Goal: Task Accomplishment & Management: Use online tool/utility

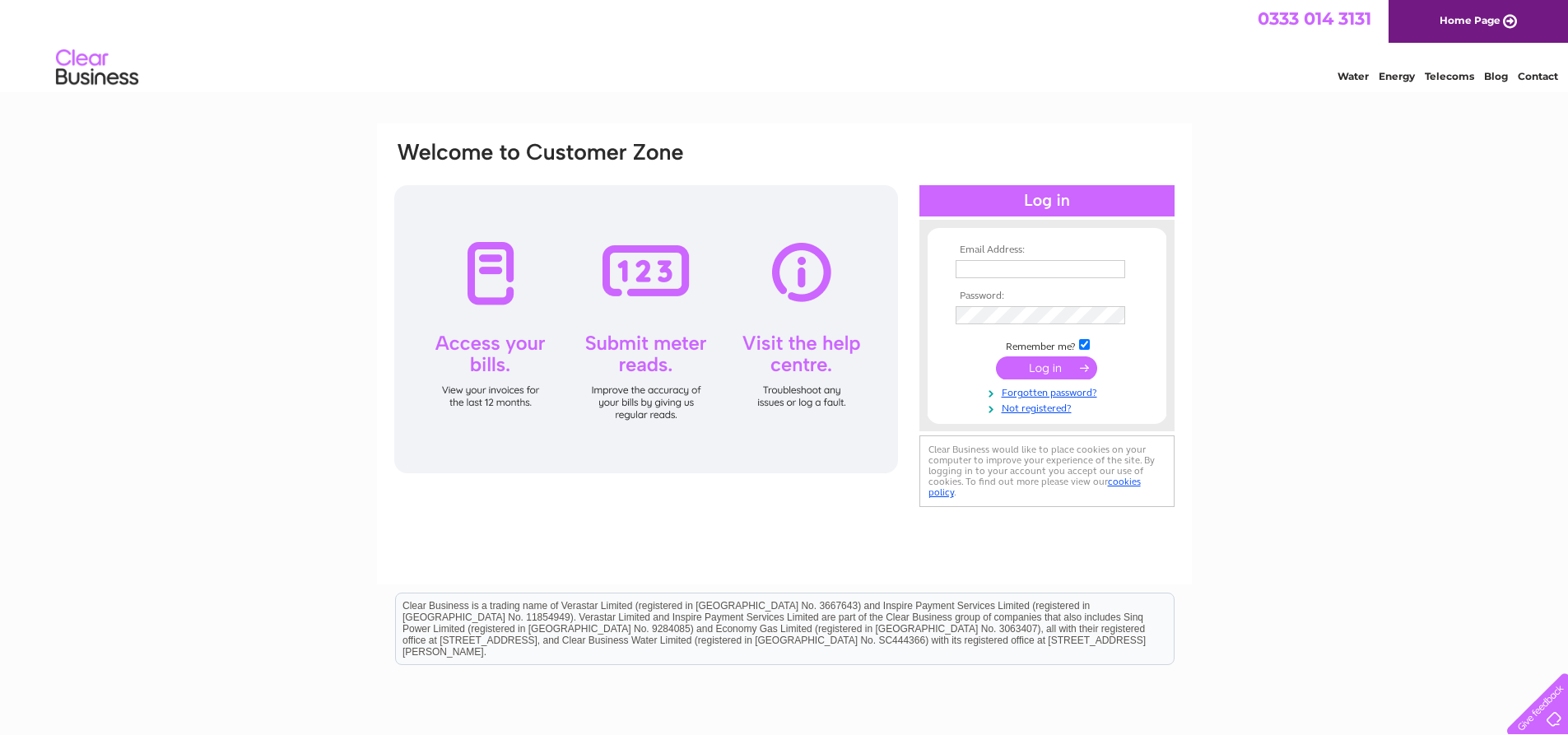
type input "[EMAIL_ADDRESS][DOMAIN_NAME]"
click at [1029, 363] on input "submit" at bounding box center [1046, 368] width 101 height 23
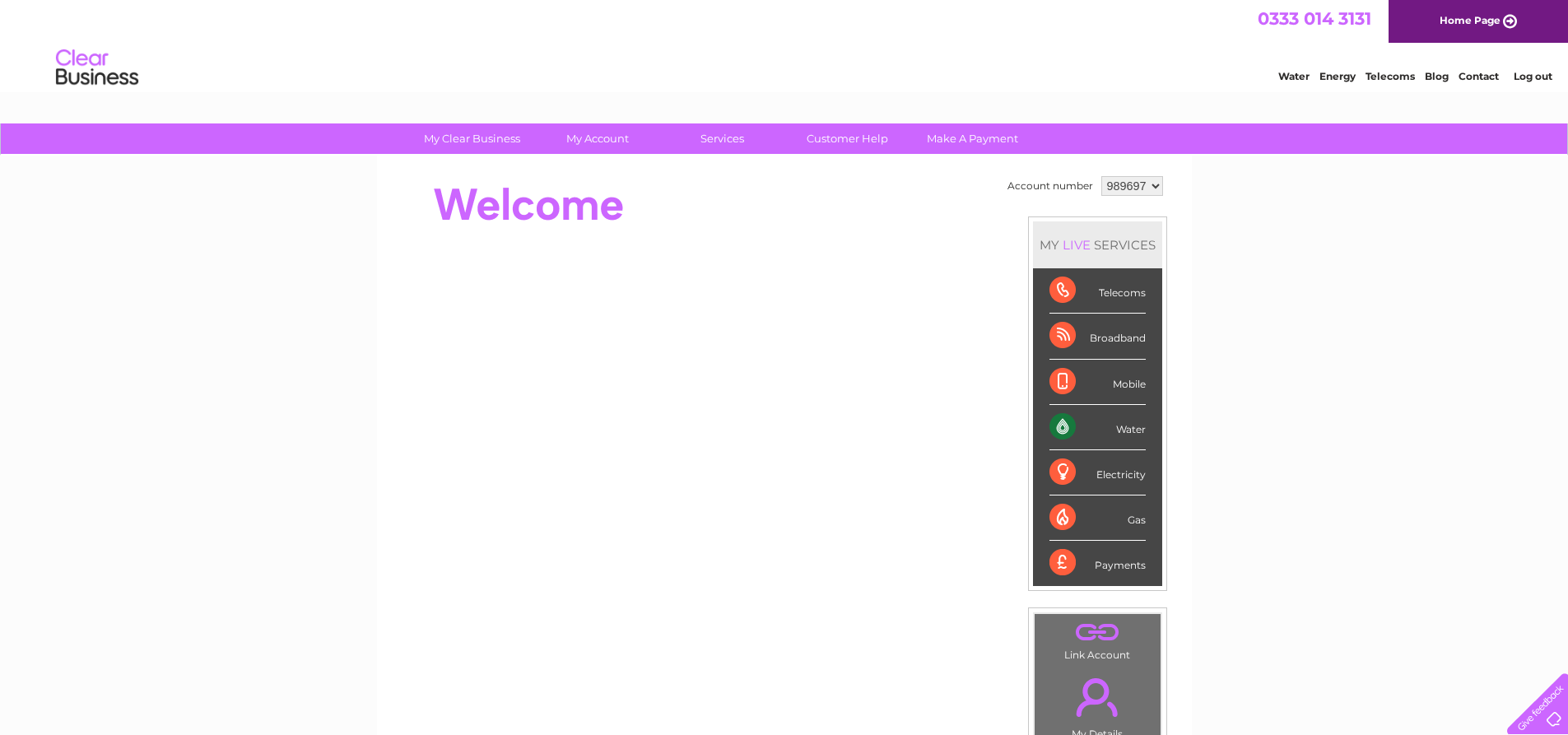
click at [1029, 365] on div "MY LIVE SERVICES Telecoms Broadband Mobile Water Electricity Gas Payments" at bounding box center [1097, 404] width 139 height 375
click at [1067, 427] on div "Water" at bounding box center [1097, 427] width 96 height 45
click at [1088, 432] on div "Water" at bounding box center [1097, 427] width 96 height 45
click at [1155, 189] on select "989697" at bounding box center [1131, 185] width 62 height 20
click at [1227, 199] on div "My Clear Business Login Details My Details My Preferences Link Account My Accou…" at bounding box center [784, 585] width 1568 height 925
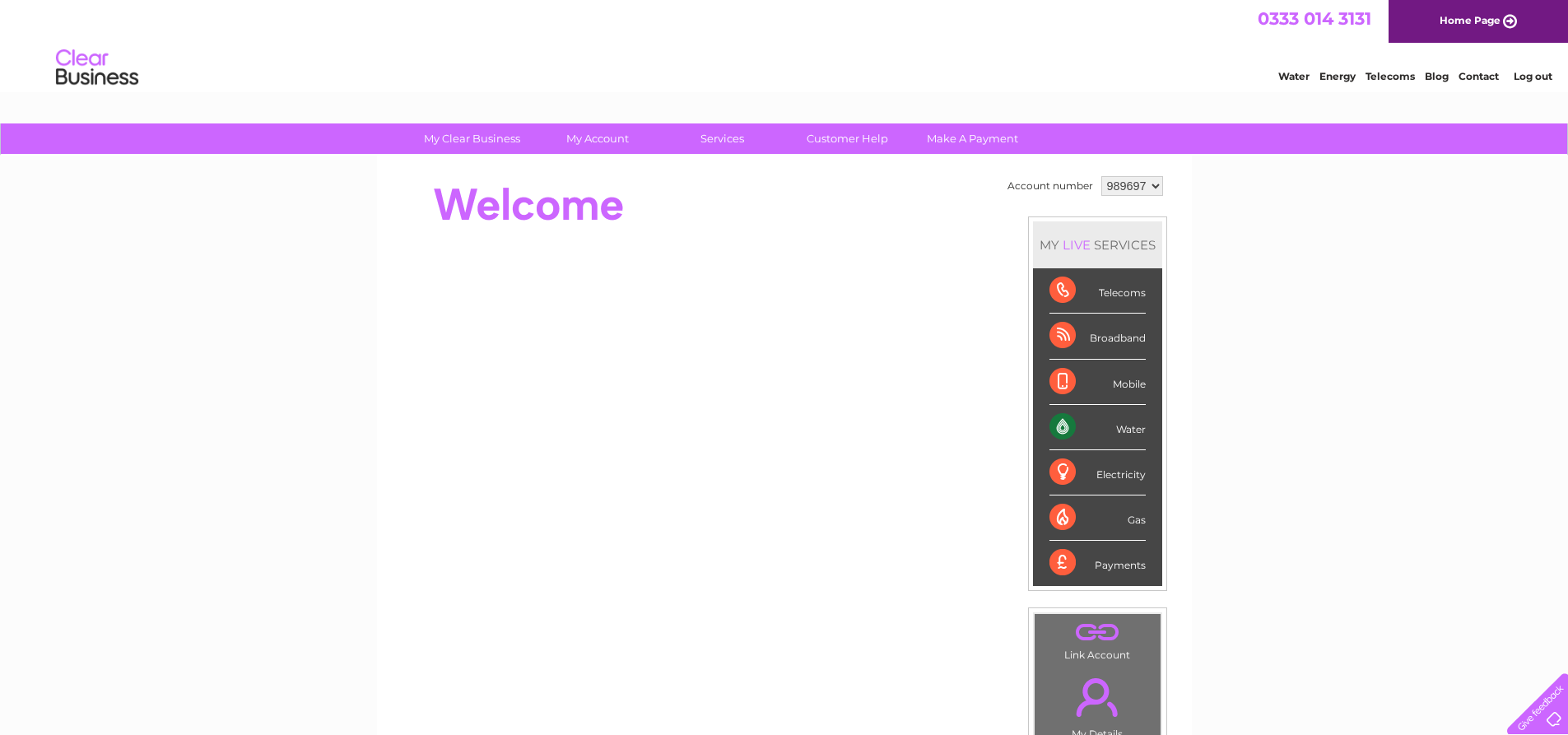
click at [1109, 426] on div "Water" at bounding box center [1097, 427] width 96 height 45
click at [1151, 187] on select "989697" at bounding box center [1131, 185] width 62 height 20
click at [1101, 176] on select "989697" at bounding box center [1131, 185] width 62 height 20
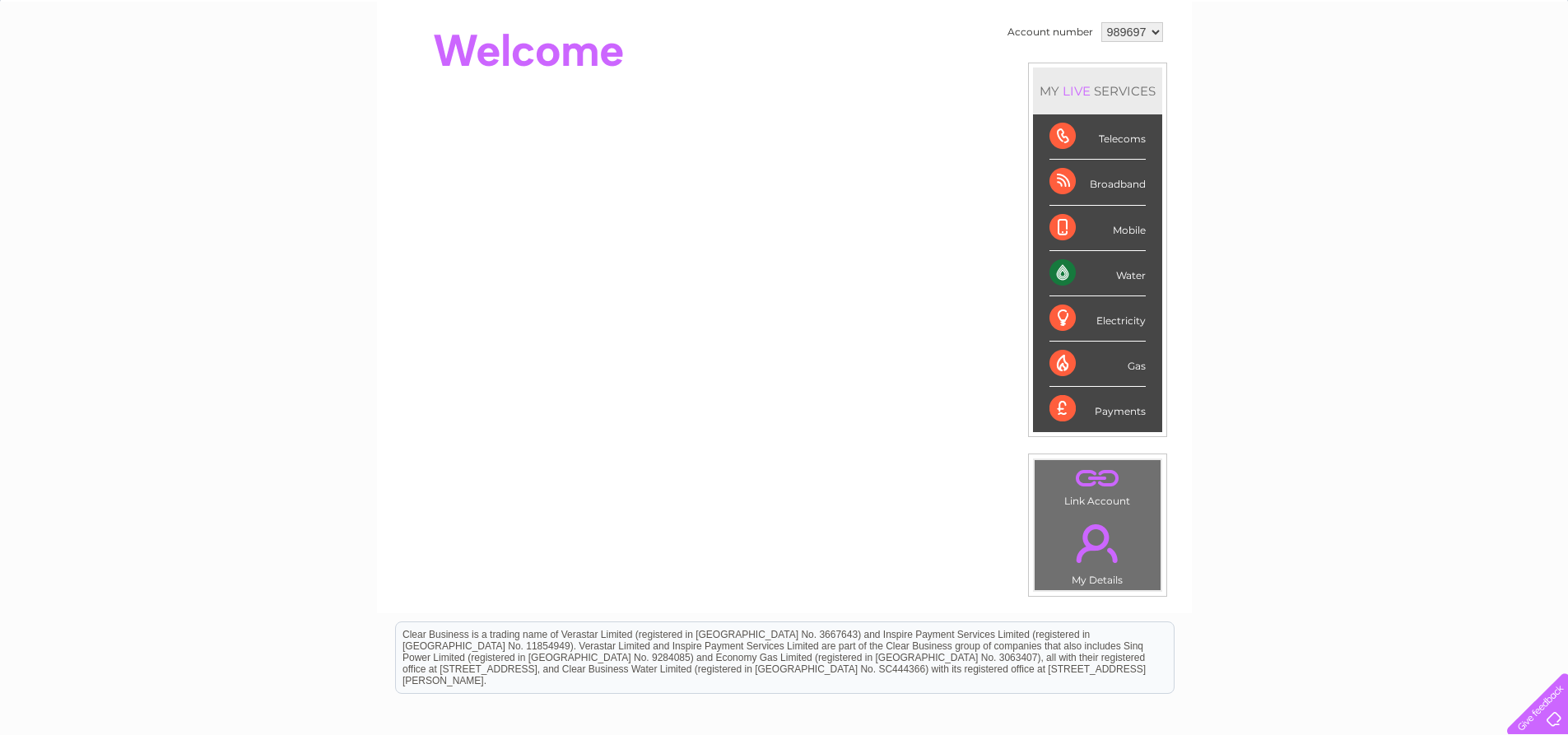
scroll to position [165, 0]
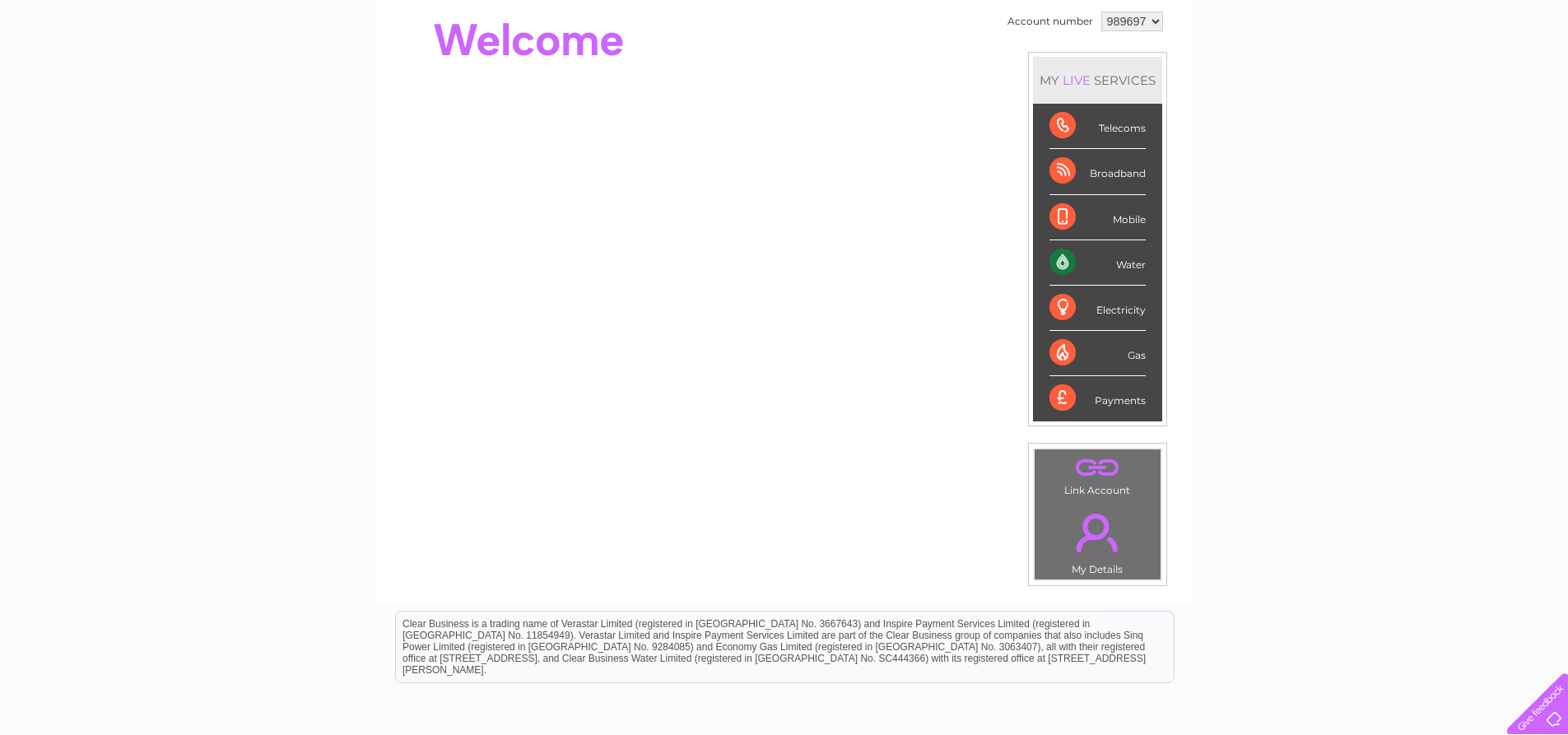
click at [1062, 254] on div "Water" at bounding box center [1097, 263] width 96 height 45
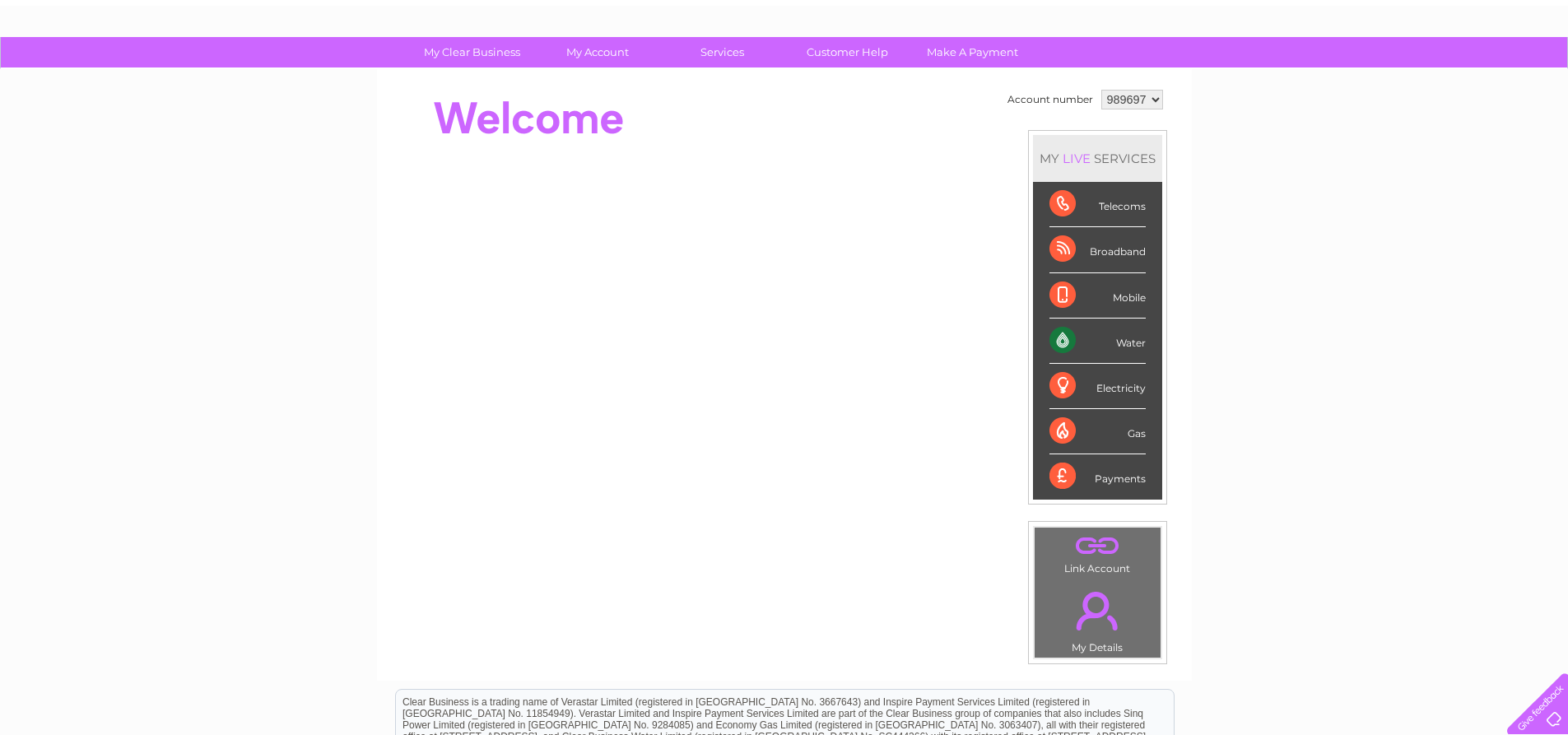
scroll to position [0, 0]
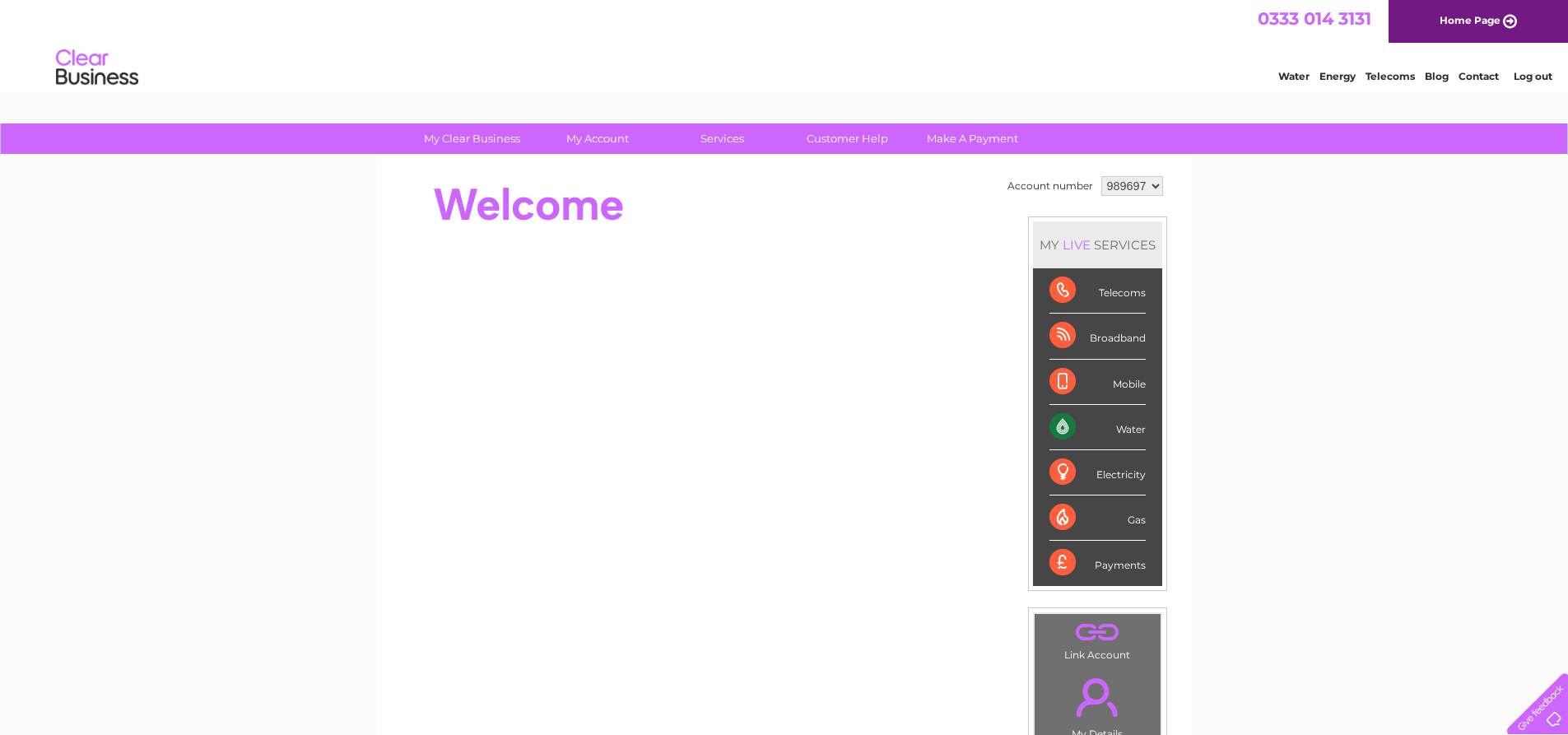
click at [1088, 427] on div "Water" at bounding box center [1097, 427] width 96 height 45
click at [1066, 425] on div "Water" at bounding box center [1097, 427] width 96 height 45
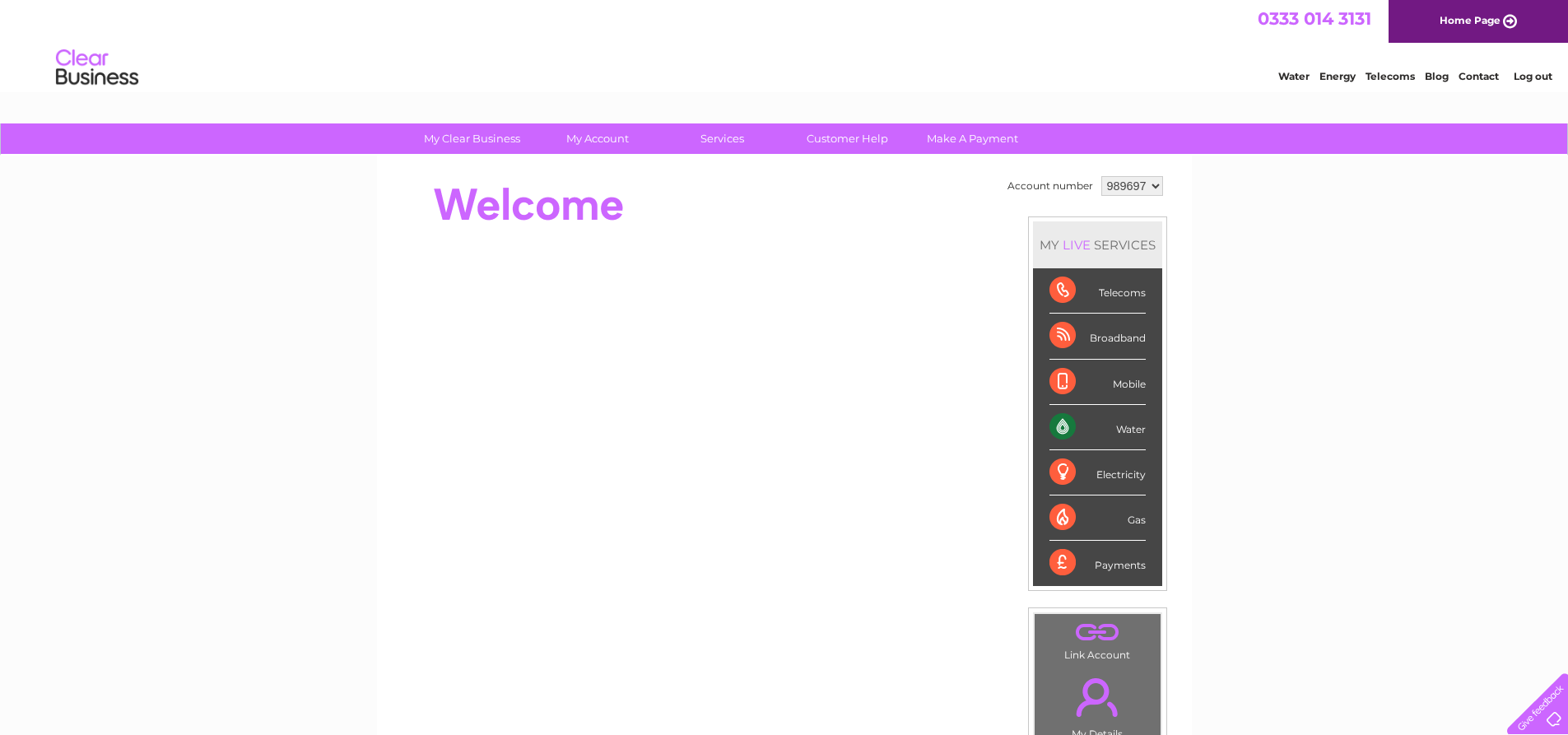
click at [1066, 425] on div "Water" at bounding box center [1097, 427] width 96 height 45
click at [1155, 182] on select "989697" at bounding box center [1131, 185] width 62 height 20
click at [1101, 176] on select "989697" at bounding box center [1131, 185] width 62 height 20
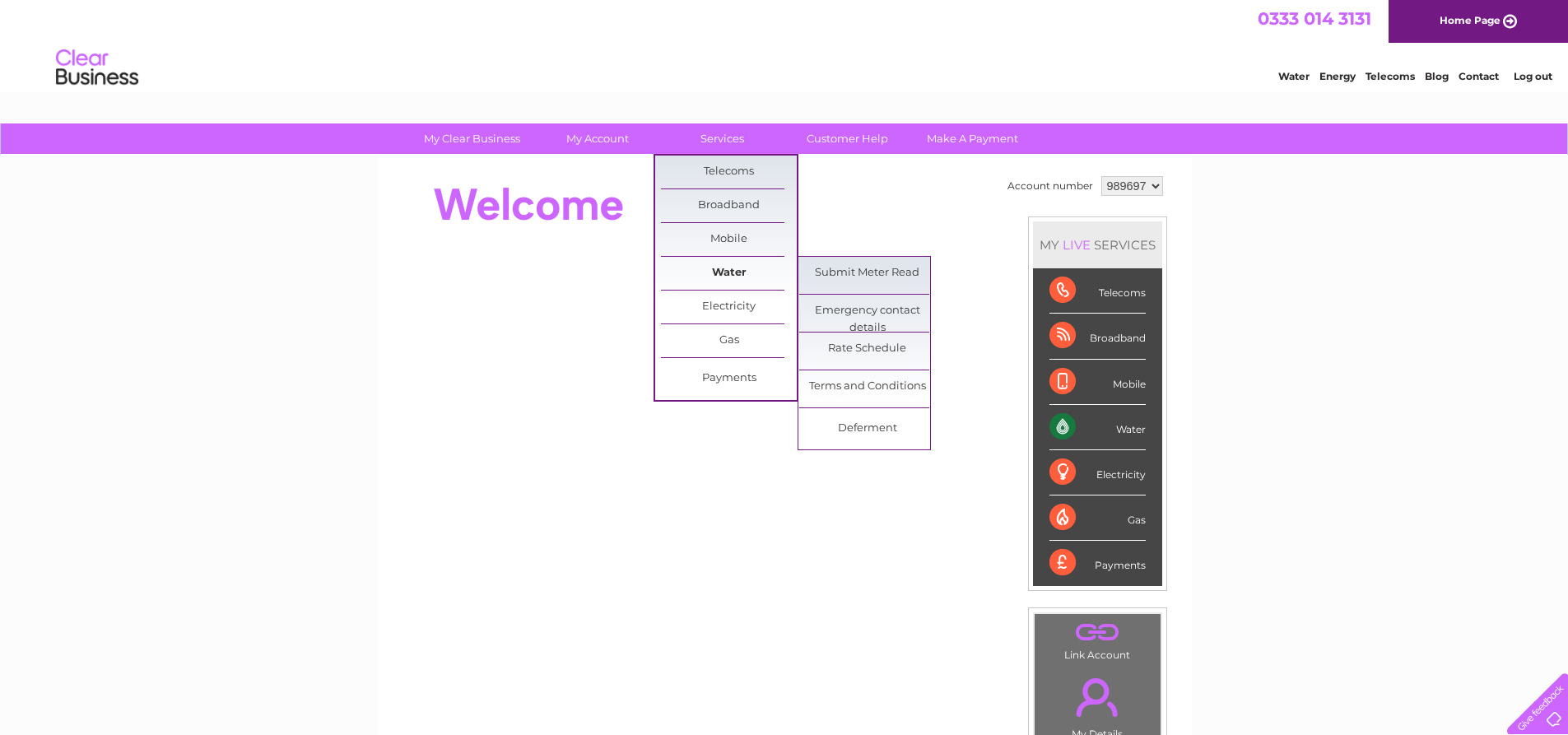
click at [733, 274] on link "Water" at bounding box center [729, 273] width 136 height 33
click at [838, 269] on link "Submit Meter Read" at bounding box center [867, 273] width 136 height 33
click at [840, 268] on link "Submit Meter Read" at bounding box center [867, 273] width 136 height 33
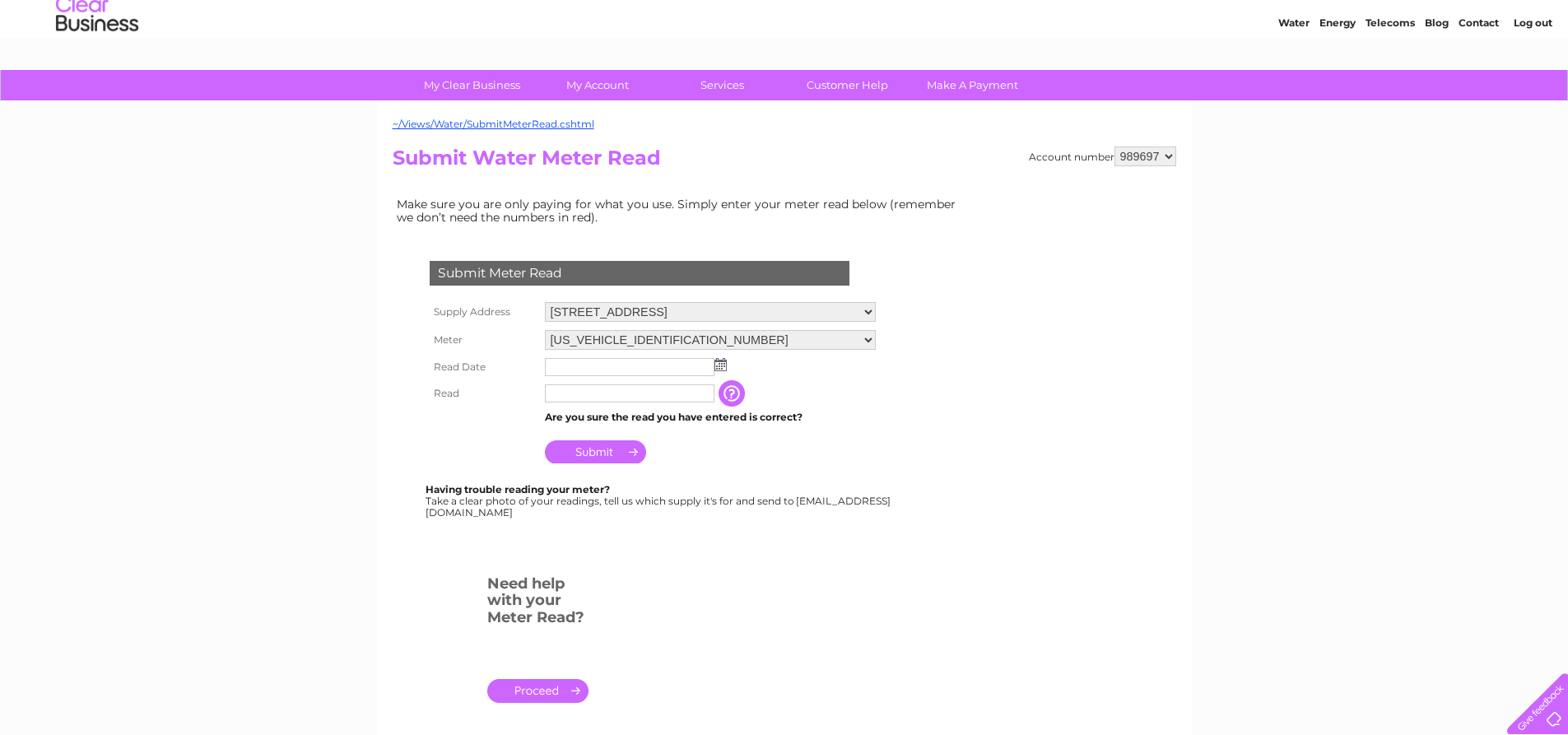
scroll to position [82, 0]
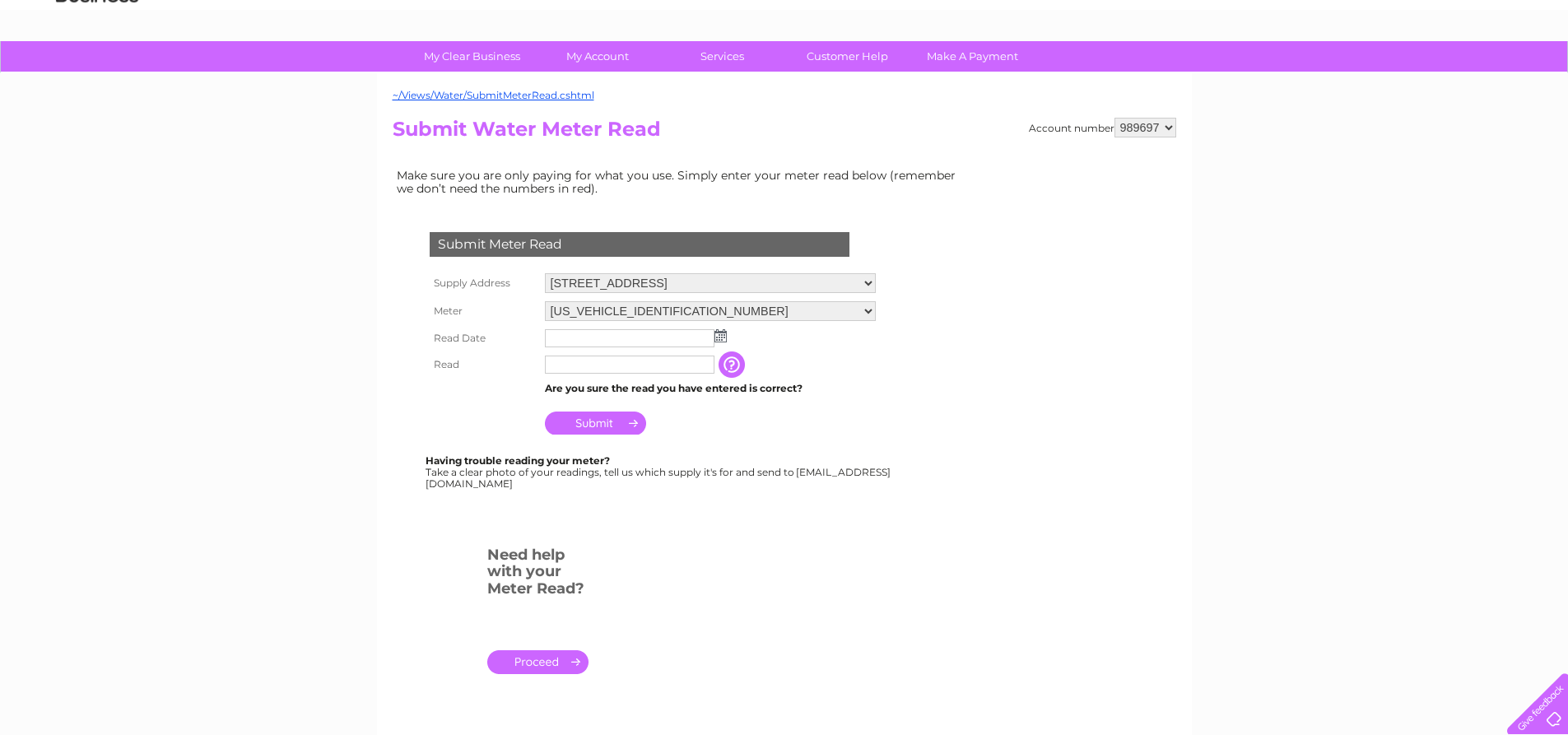
click at [876, 284] on select "37 Carlyle Avenue, Hillington Park, Glasgow, G52 4XX 48 Kelvin Avenue, Hillingt…" at bounding box center [709, 283] width 330 height 20
select select "524829"
click at [544, 274] on select "37 Carlyle Avenue, Hillington Park, Glasgow, G52 4XX 48 Kelvin Avenue, Hillingt…" at bounding box center [709, 284] width 330 height 21
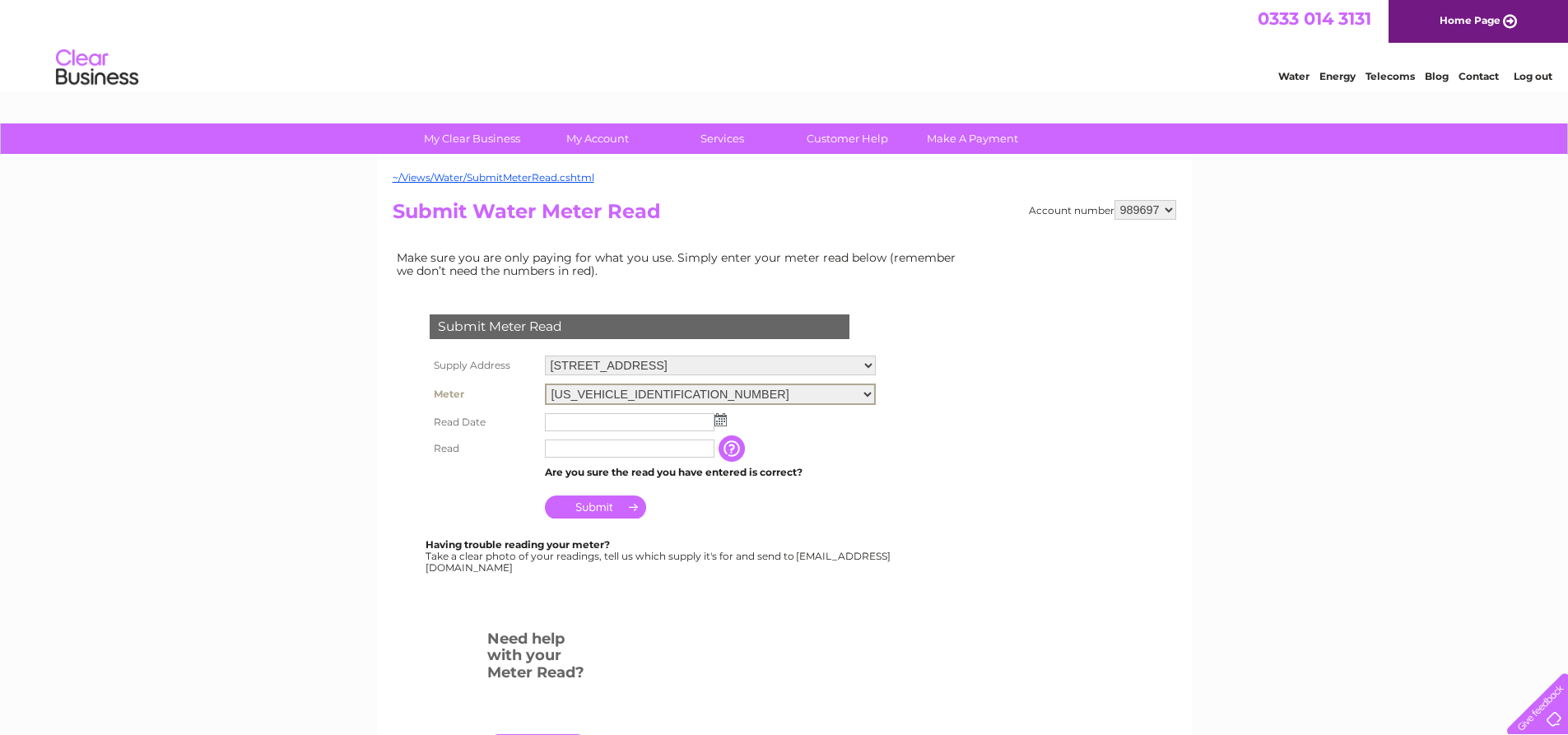
click at [876, 393] on select "[US_VEHICLE_IDENTIFICATION_NUMBER] [US_VEHICLE_IDENTIFICATION_NUMBER]" at bounding box center [709, 394] width 330 height 21
select select "395725"
click at [544, 384] on select "[US_VEHICLE_IDENTIFICATION_NUMBER] [US_VEHICLE_IDENTIFICATION_NUMBER]" at bounding box center [709, 394] width 330 height 21
click at [551, 420] on input "text" at bounding box center [630, 421] width 172 height 20
click at [721, 416] on img at bounding box center [720, 418] width 13 height 14
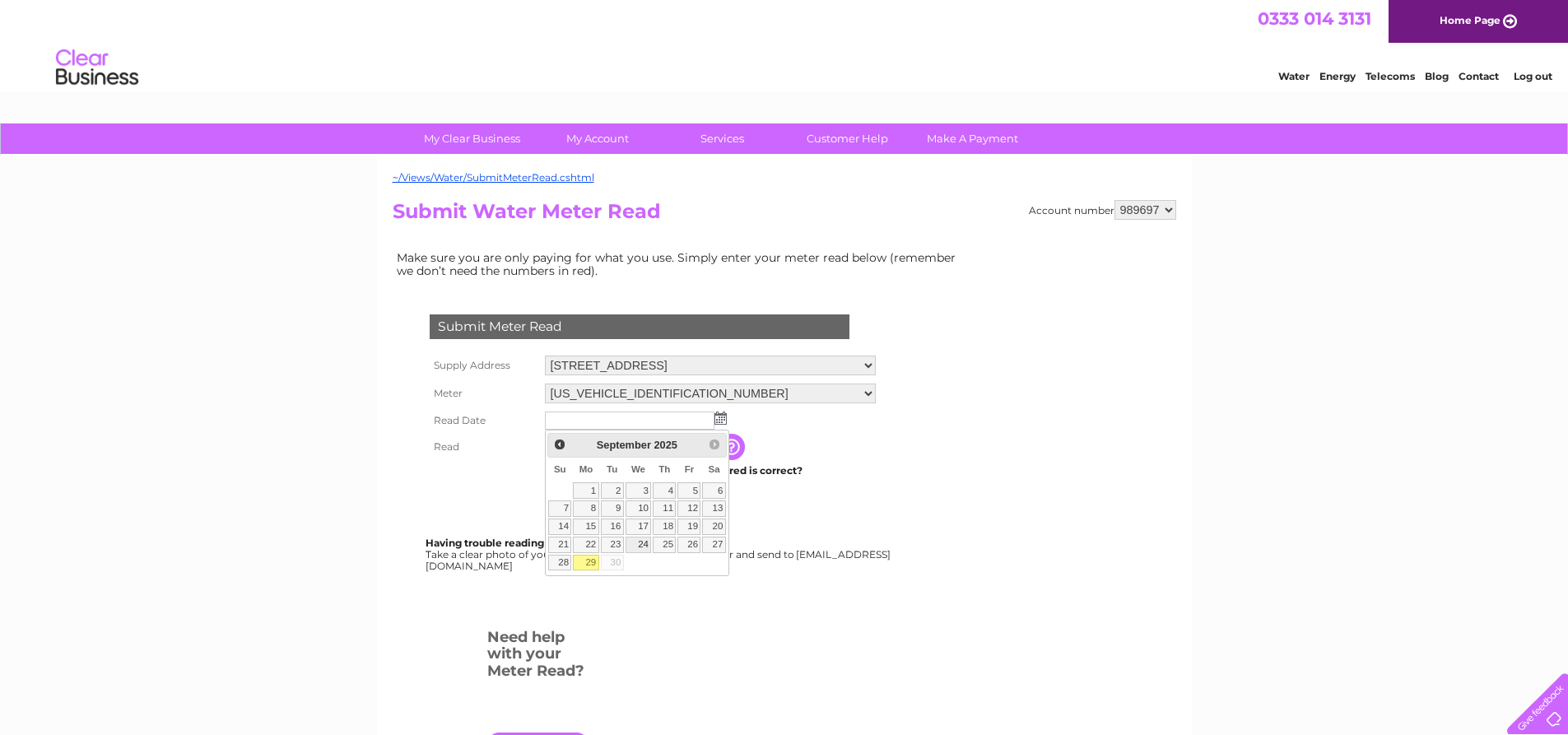
click at [640, 542] on link "24" at bounding box center [638, 545] width 26 height 16
type input "2025/09/24"
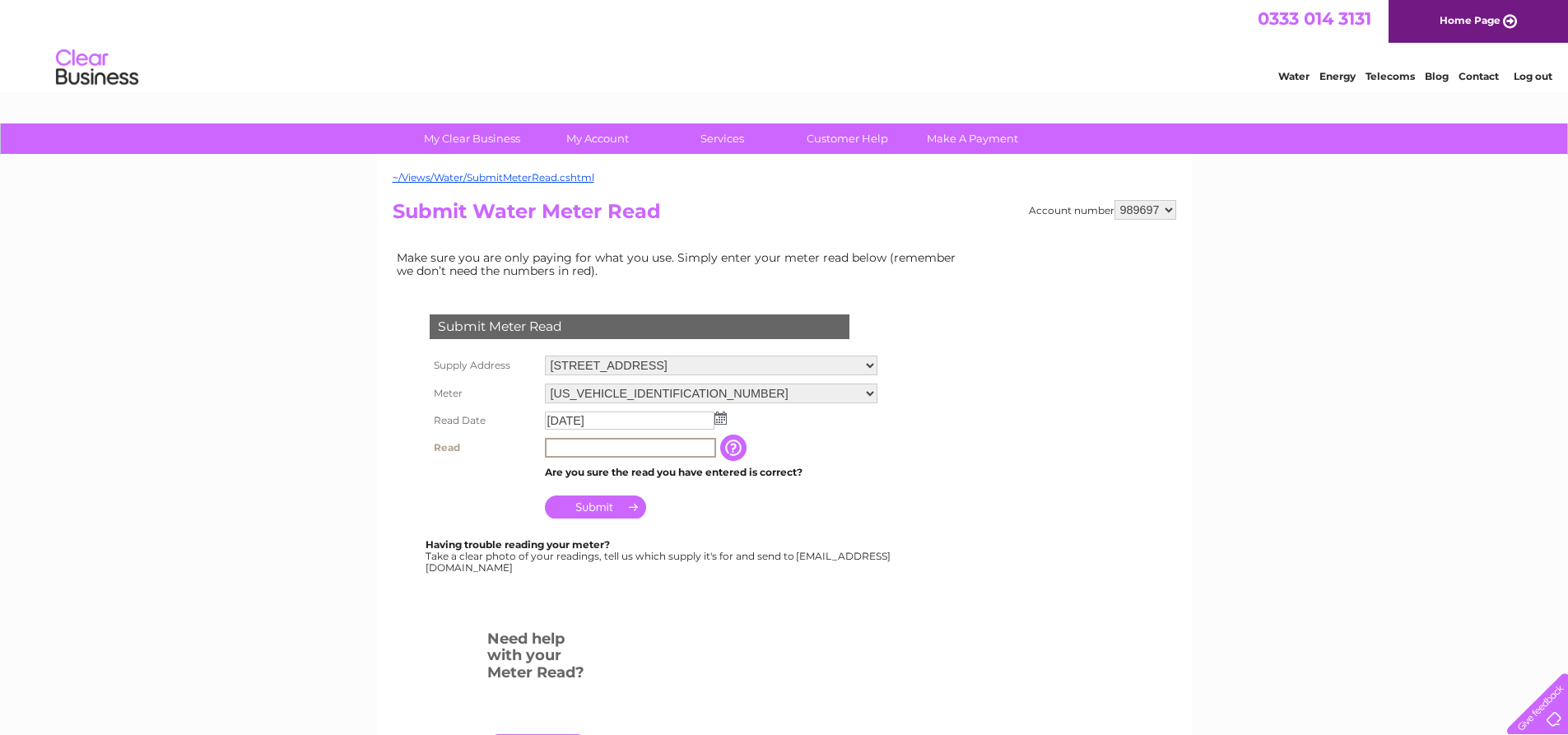
click at [556, 444] on input "text" at bounding box center [630, 447] width 172 height 20
click at [740, 442] on input "button" at bounding box center [735, 448] width 30 height 26
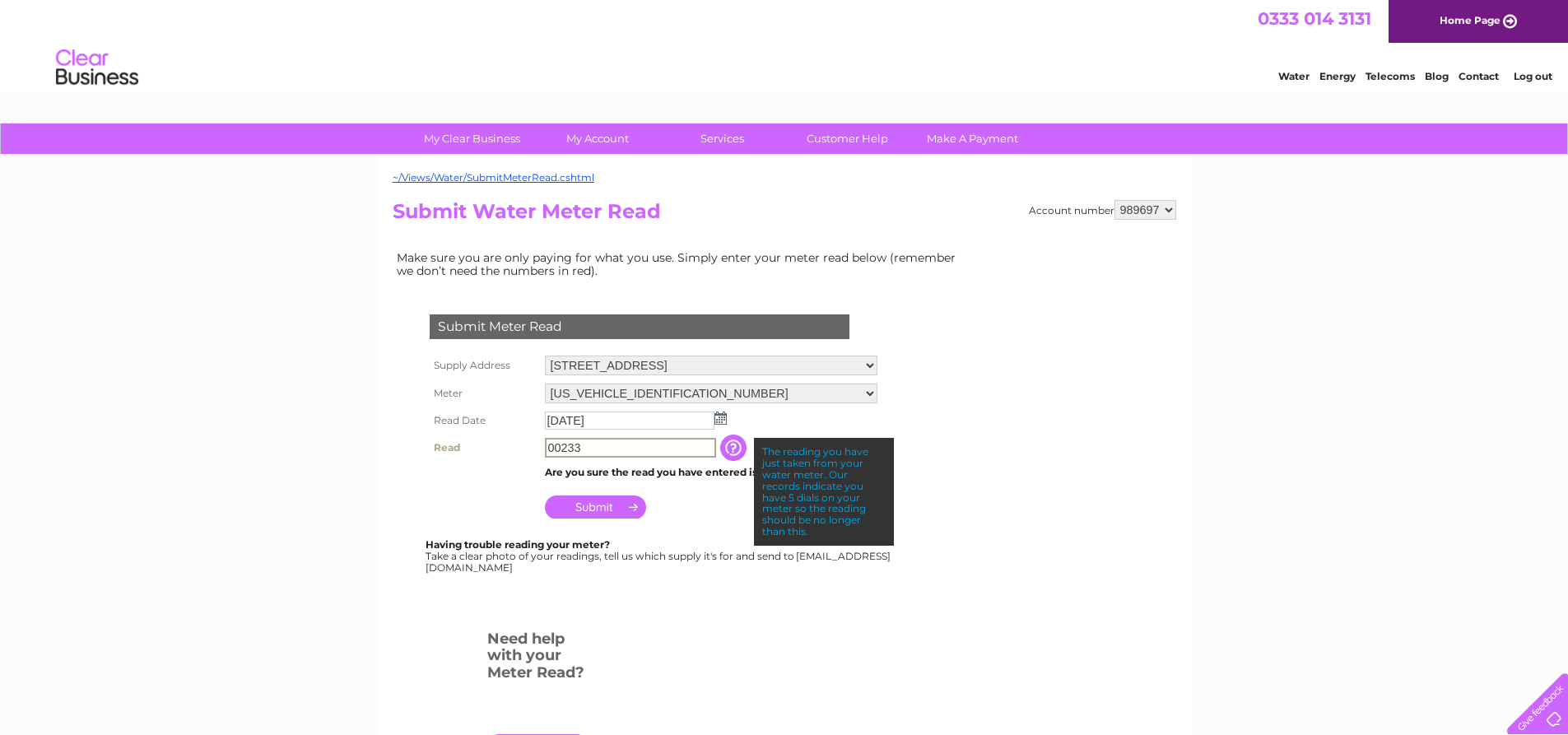
click at [587, 446] on input "00233" at bounding box center [630, 447] width 172 height 20
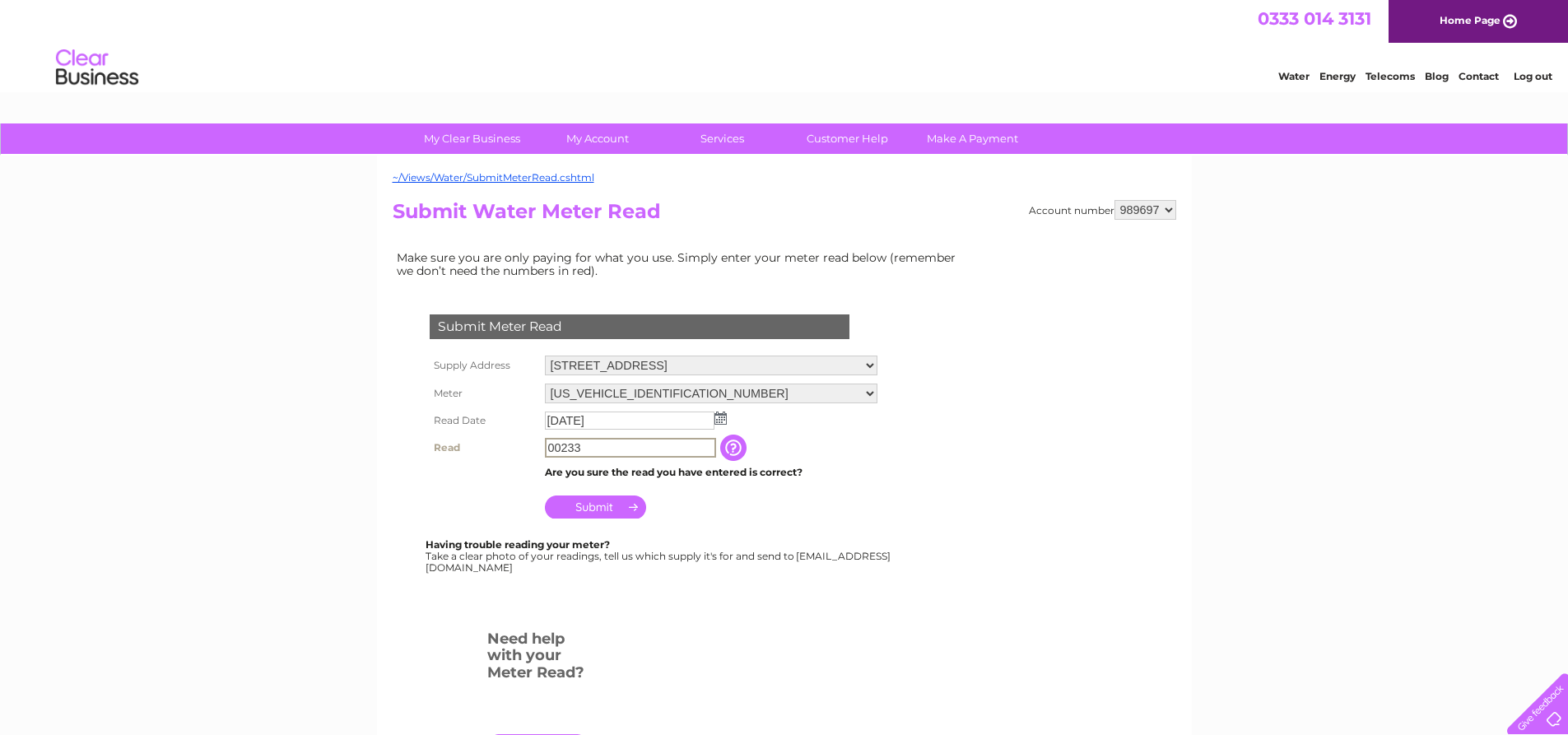
click at [562, 447] on input "00233" at bounding box center [630, 447] width 172 height 20
click at [747, 447] on input "button" at bounding box center [733, 447] width 30 height 26
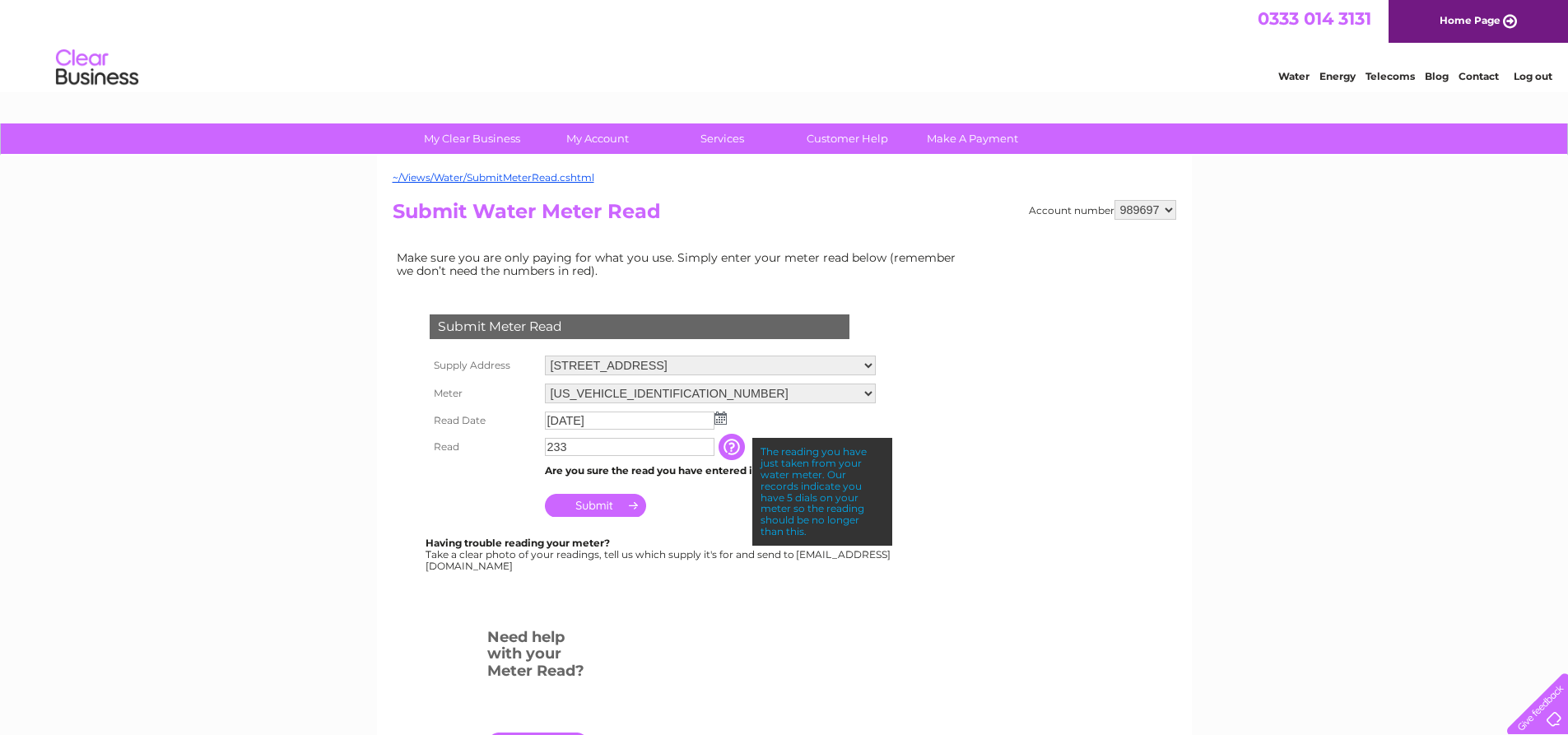
click at [821, 579] on div "Submit Meter Read Supply Address 37 Carlyle Avenue, Hillington Park, Glasgow, G…" at bounding box center [642, 450] width 500 height 339
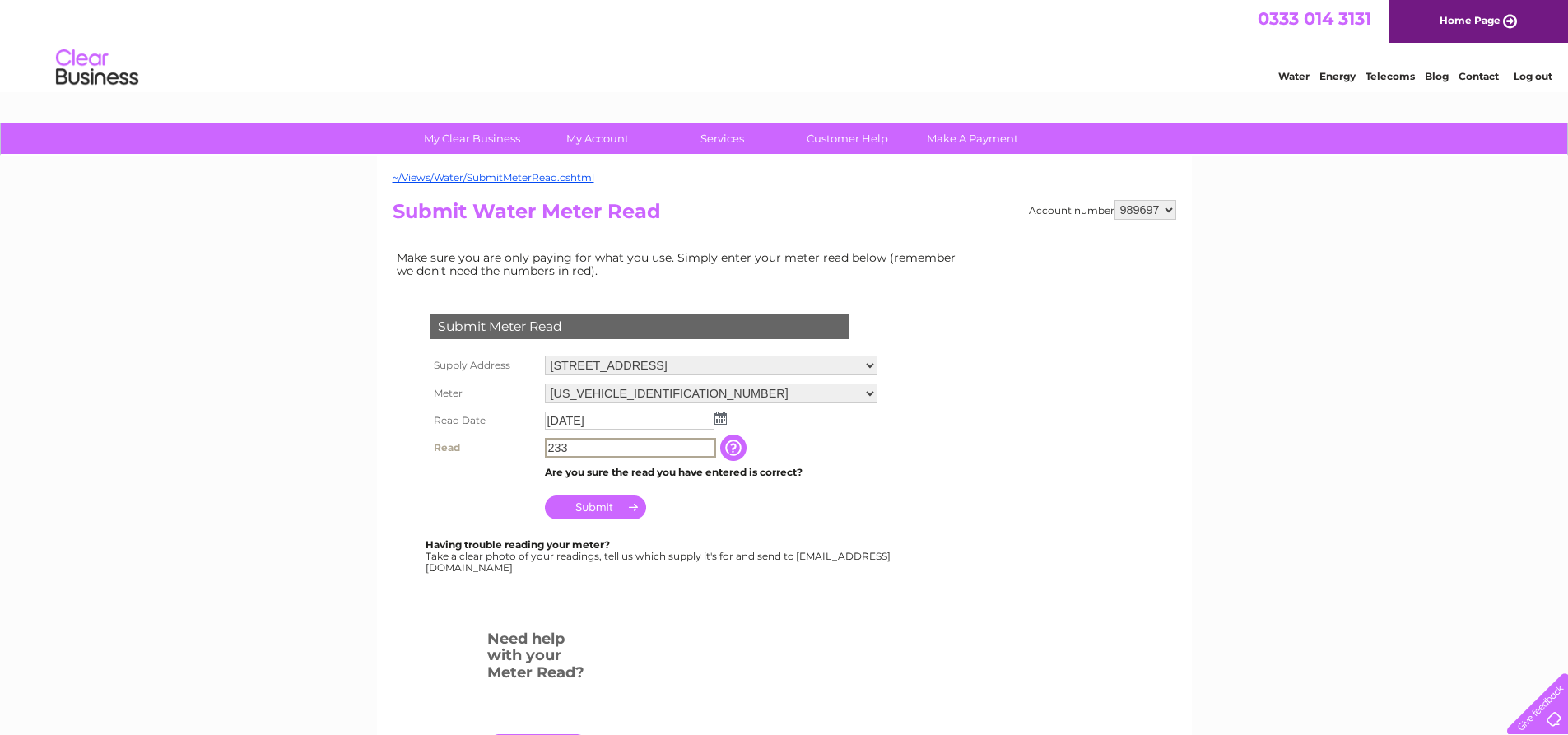
drag, startPoint x: 572, startPoint y: 446, endPoint x: 475, endPoint y: 449, distance: 97.0
click at [475, 449] on tr "Read 233 The reading you have just taken from your water meter. Our records ind…" at bounding box center [653, 448] width 456 height 28
click at [595, 452] on input "00233" at bounding box center [630, 447] width 172 height 20
type input "0"
click at [550, 450] on input "text" at bounding box center [630, 447] width 172 height 20
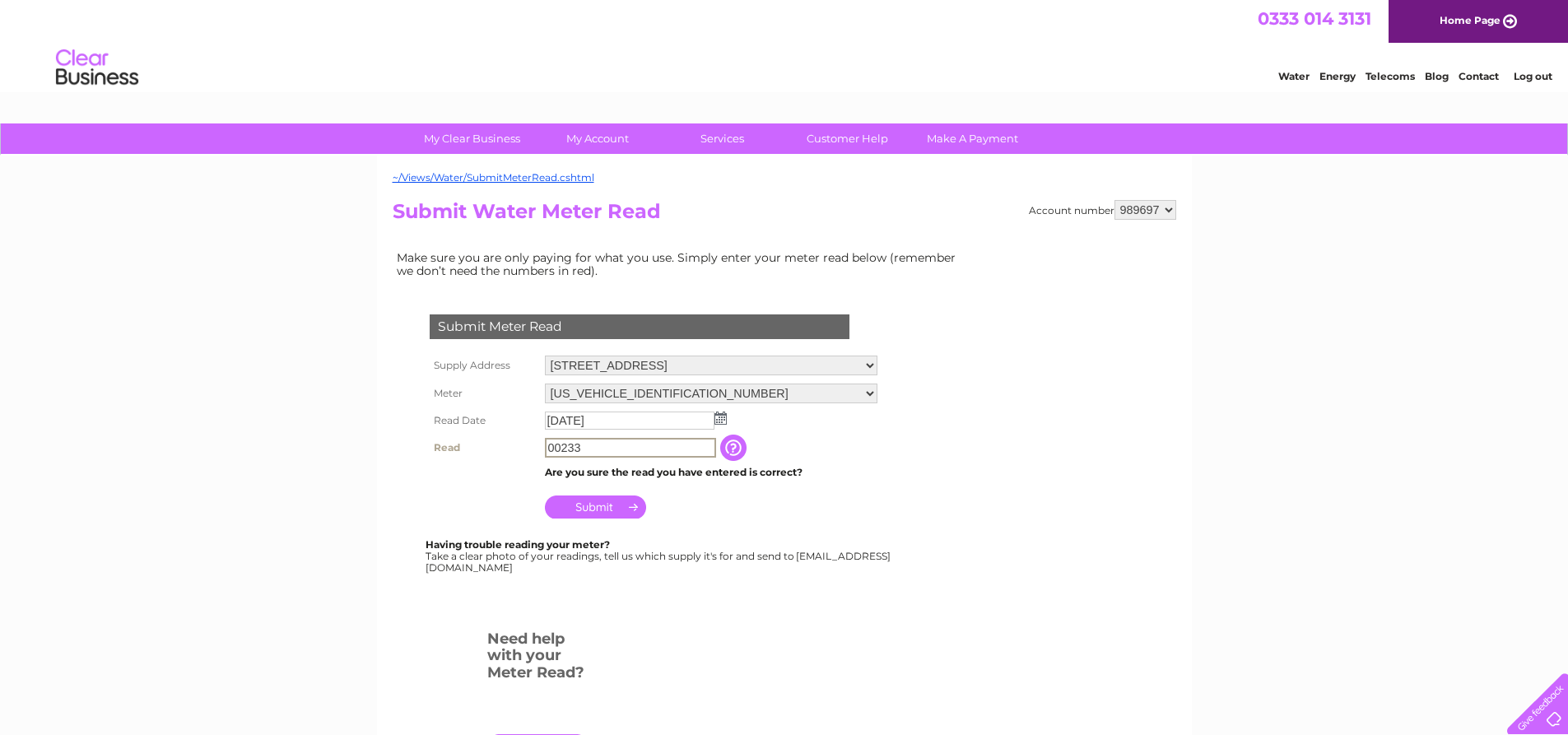
type input "00233"
click at [599, 508] on input "Submit" at bounding box center [595, 505] width 101 height 23
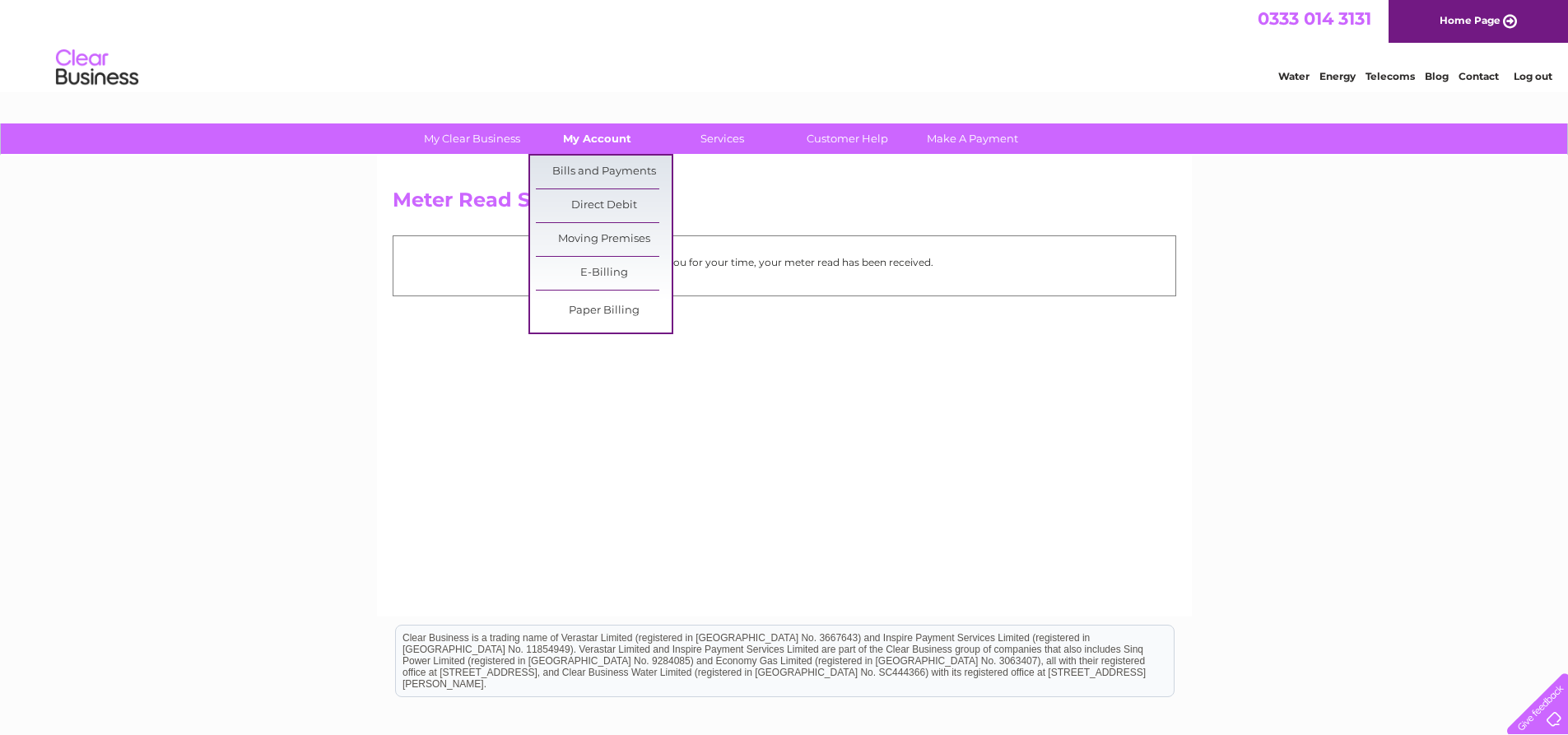
click at [579, 139] on link "My Account" at bounding box center [597, 139] width 136 height 31
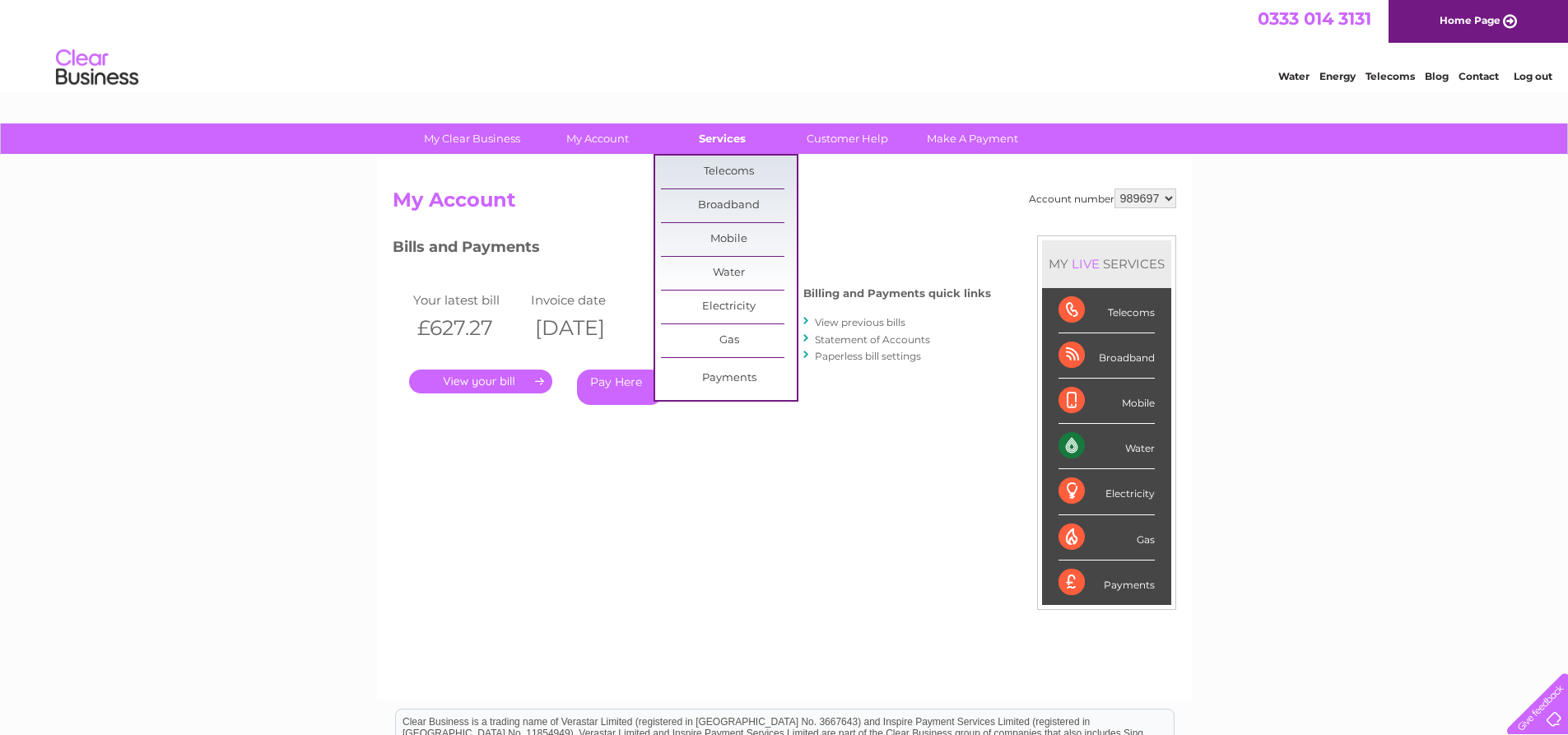
click at [708, 143] on link "Services" at bounding box center [722, 139] width 136 height 31
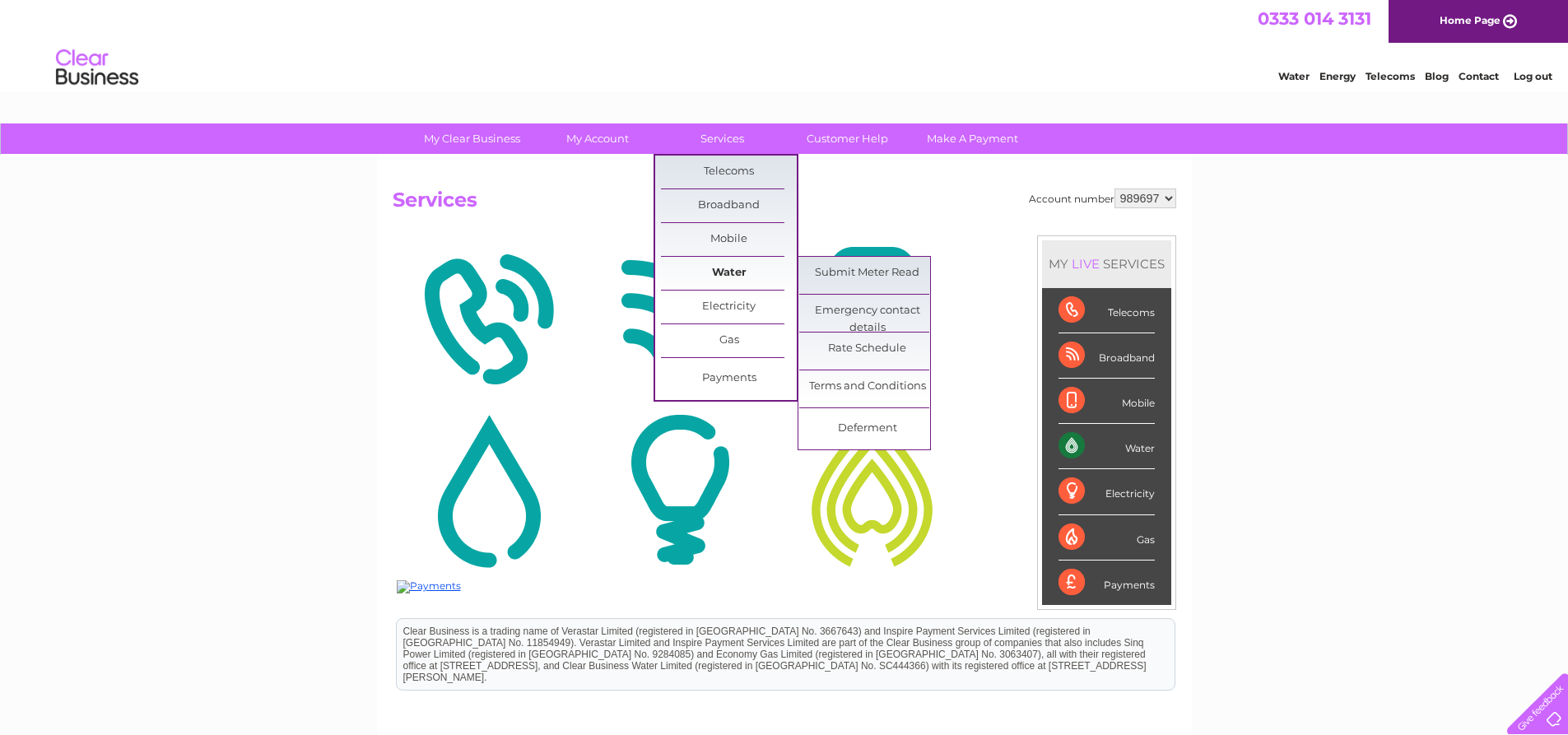
click at [730, 275] on link "Water" at bounding box center [729, 273] width 136 height 33
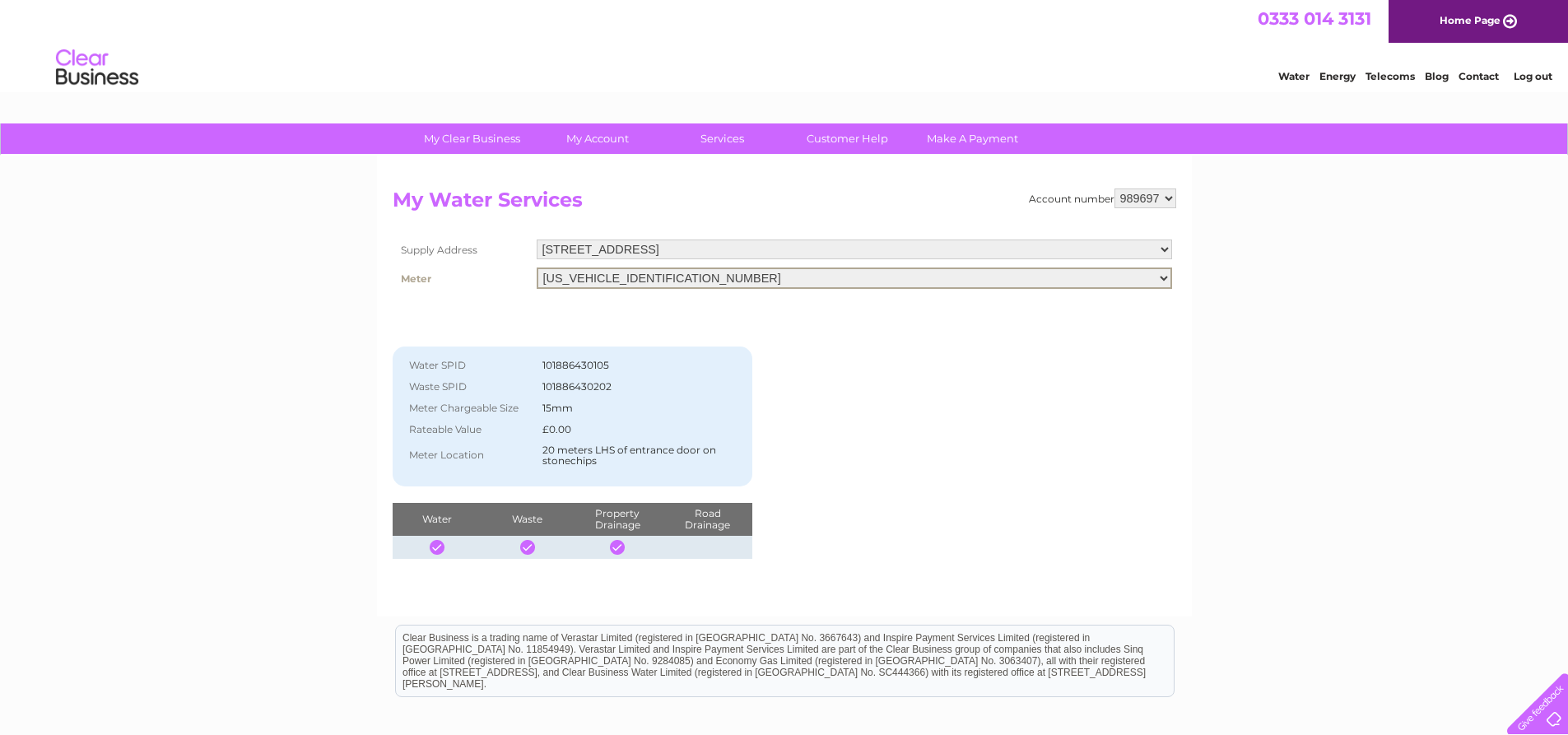
click at [975, 275] on select "[US_VEHICLE_IDENTIFICATION_NUMBER]" at bounding box center [855, 278] width 635 height 21
click at [537, 268] on select "[US_VEHICLE_IDENTIFICATION_NUMBER]" at bounding box center [855, 278] width 635 height 21
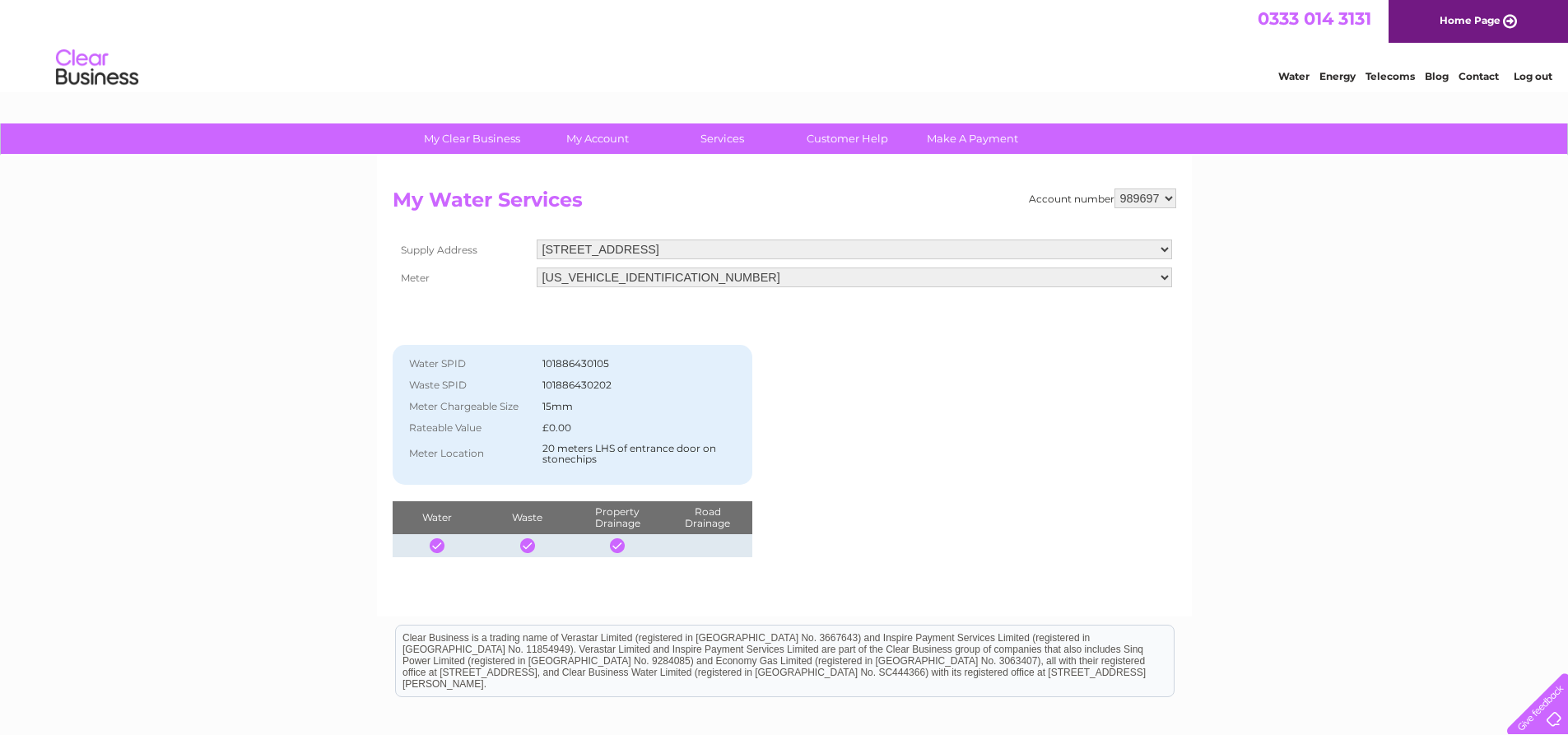
click at [1168, 195] on select "989697" at bounding box center [1145, 198] width 62 height 20
click at [1148, 199] on select "989697" at bounding box center [1145, 198] width 62 height 20
click at [1162, 247] on select "37 Carlyle Avenue, Hillington Park, Glasgow, G52 4XX 48 Kelvin Avenue, Hillingt…" at bounding box center [855, 250] width 635 height 21
click at [537, 240] on select "37 Carlyle Avenue, Hillington Park, Glasgow, G52 4XX 48 Kelvin Avenue, Hillingt…" at bounding box center [855, 250] width 635 height 21
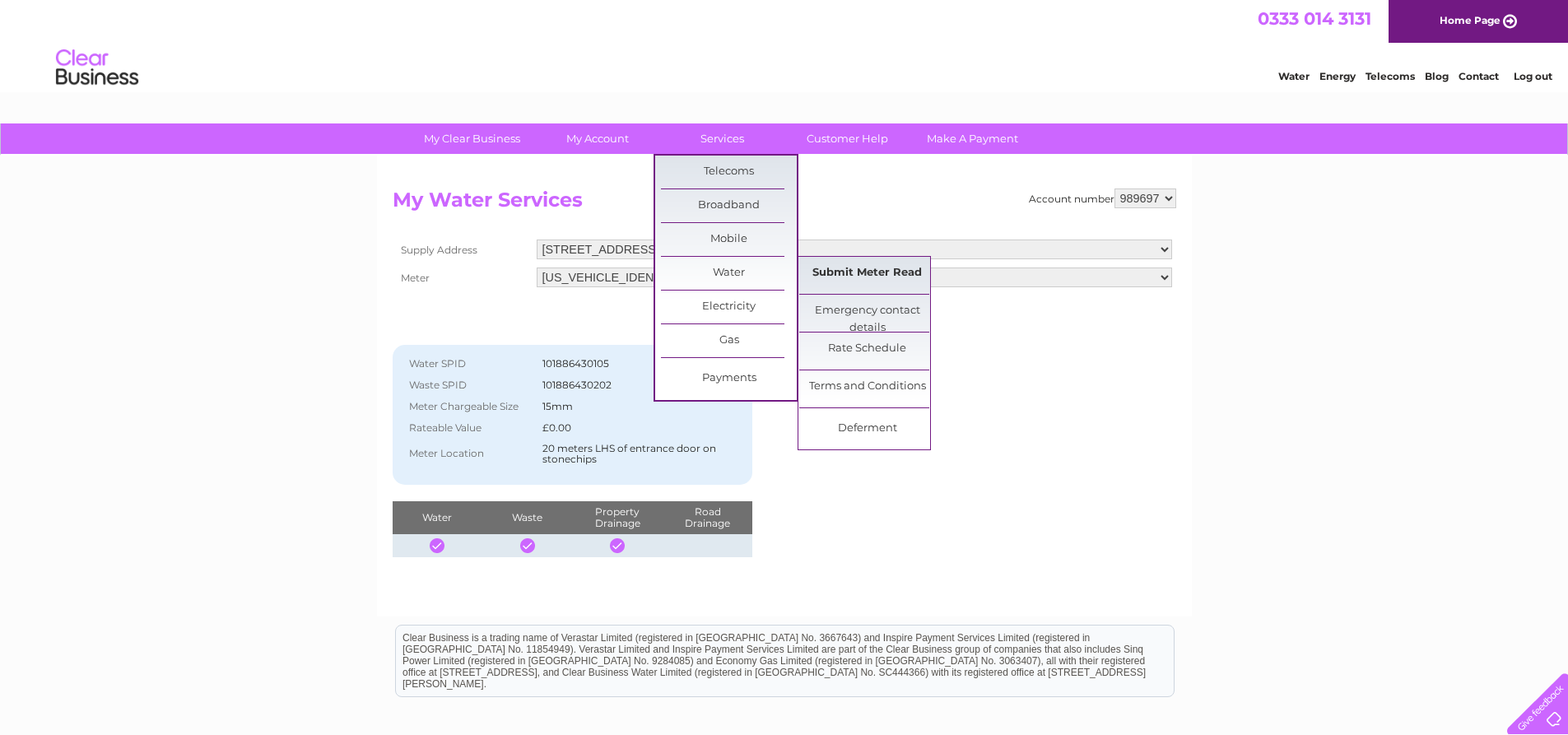
click at [844, 267] on link "Submit Meter Read" at bounding box center [867, 273] width 136 height 33
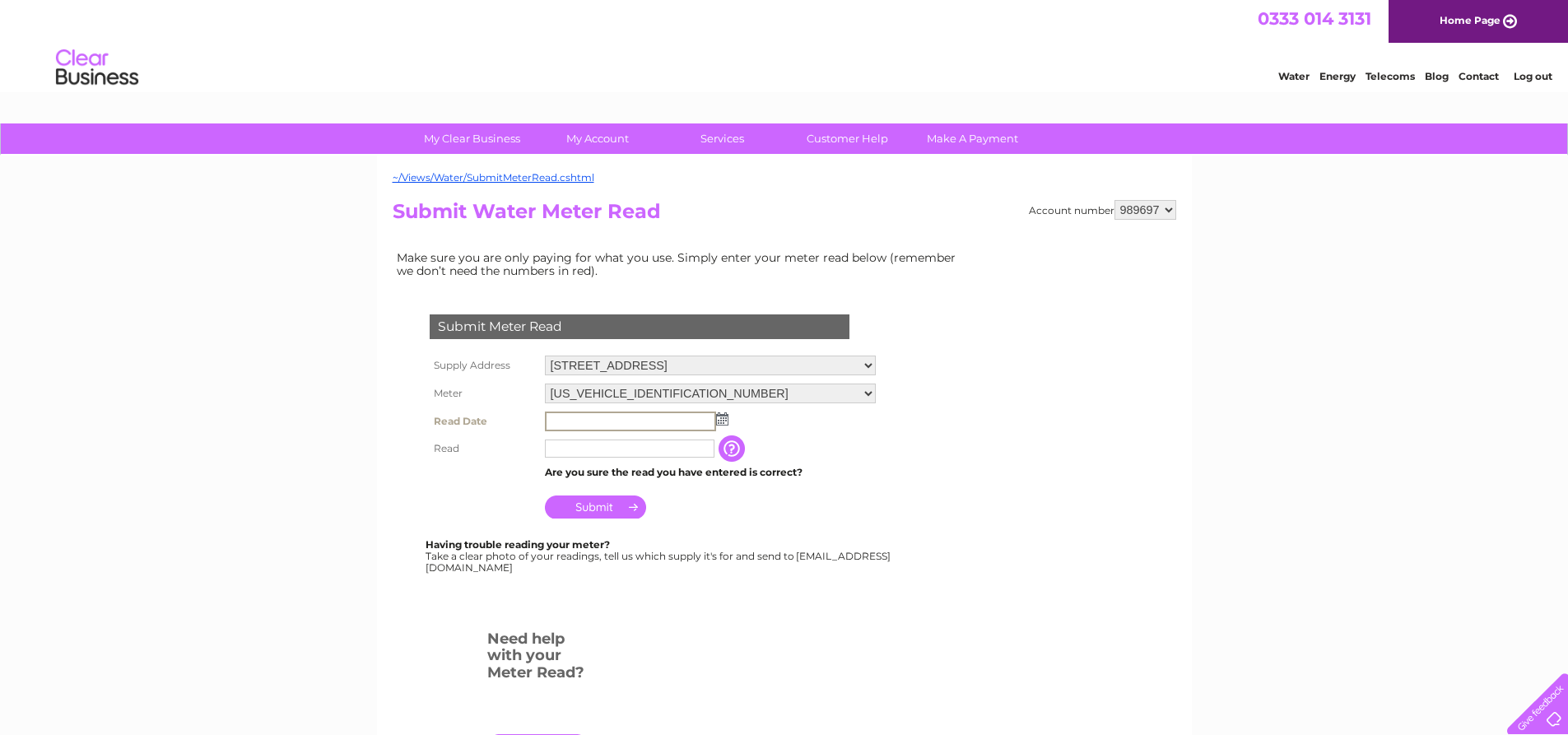
click at [561, 420] on input "text" at bounding box center [630, 421] width 172 height 20
click at [720, 420] on img at bounding box center [722, 419] width 13 height 14
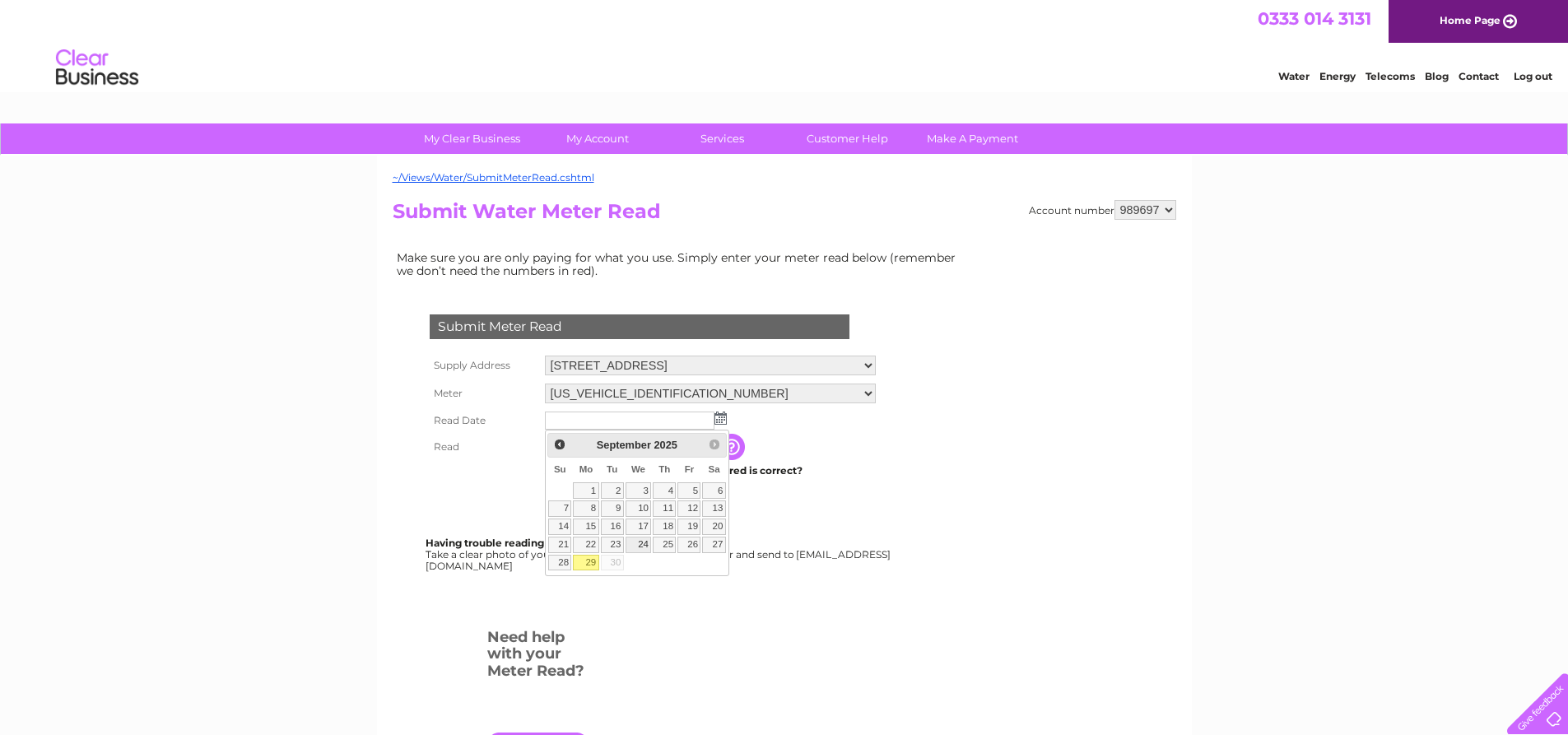
click at [645, 543] on link "24" at bounding box center [638, 545] width 26 height 16
type input "[DATE]"
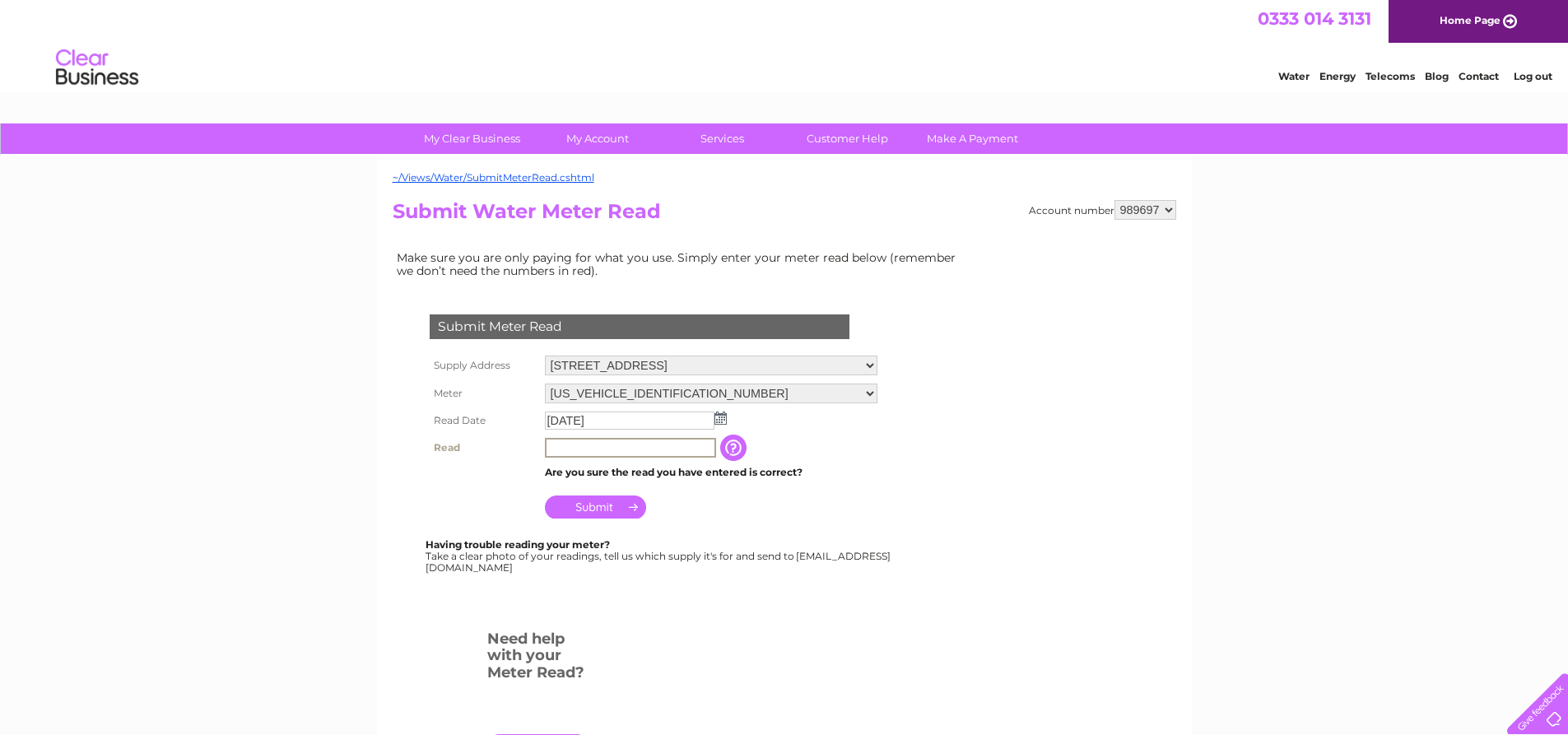
click at [559, 446] on input "text" at bounding box center [630, 447] width 172 height 20
drag, startPoint x: 580, startPoint y: 447, endPoint x: 471, endPoint y: 454, distance: 109.2
click at [471, 454] on tr "Read 1742 The reading you have just taken from your water meter. Our records in…" at bounding box center [653, 448] width 456 height 28
click at [578, 449] on input "1742" at bounding box center [630, 447] width 172 height 20
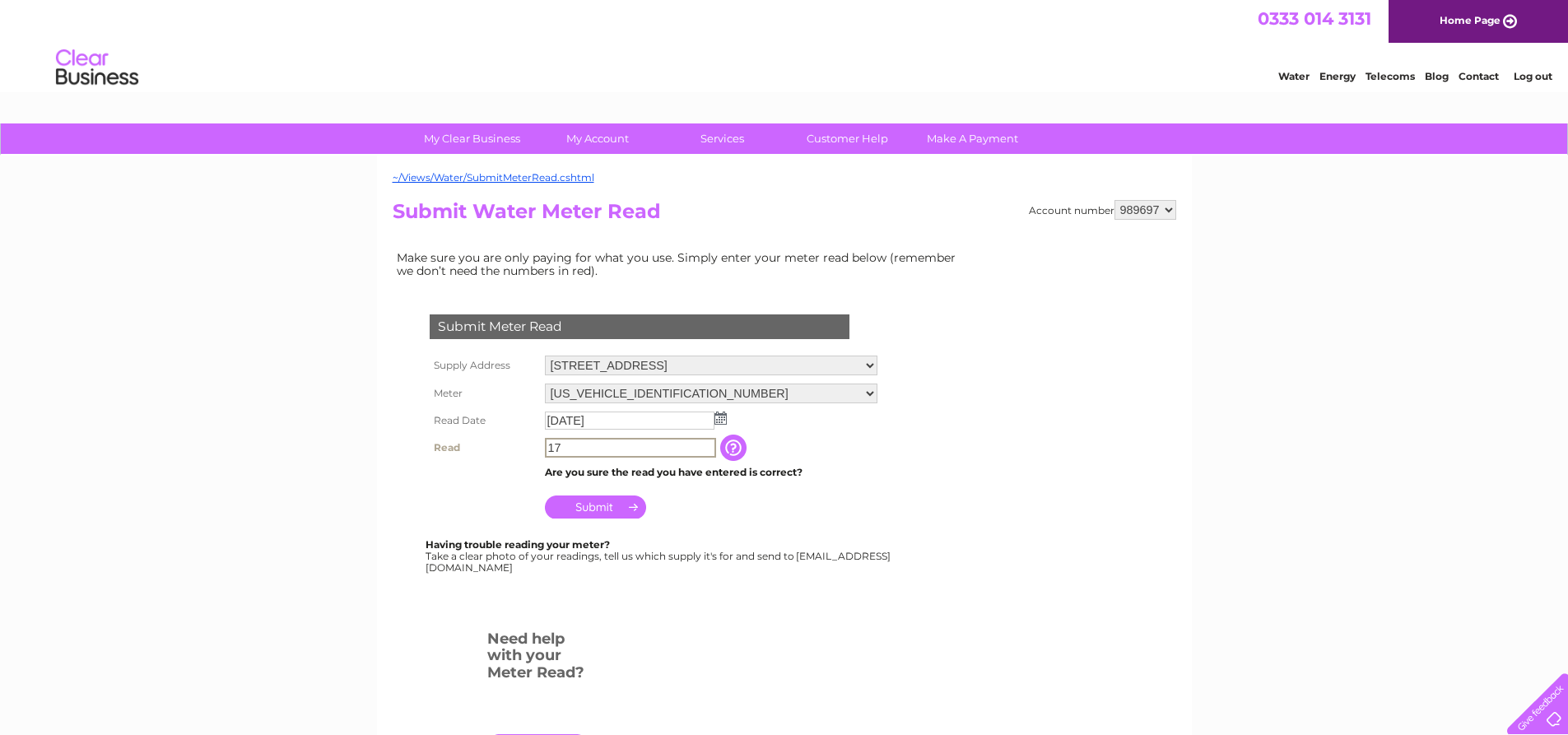
type input "1"
type input "174"
click at [593, 503] on input "Submit" at bounding box center [595, 505] width 101 height 23
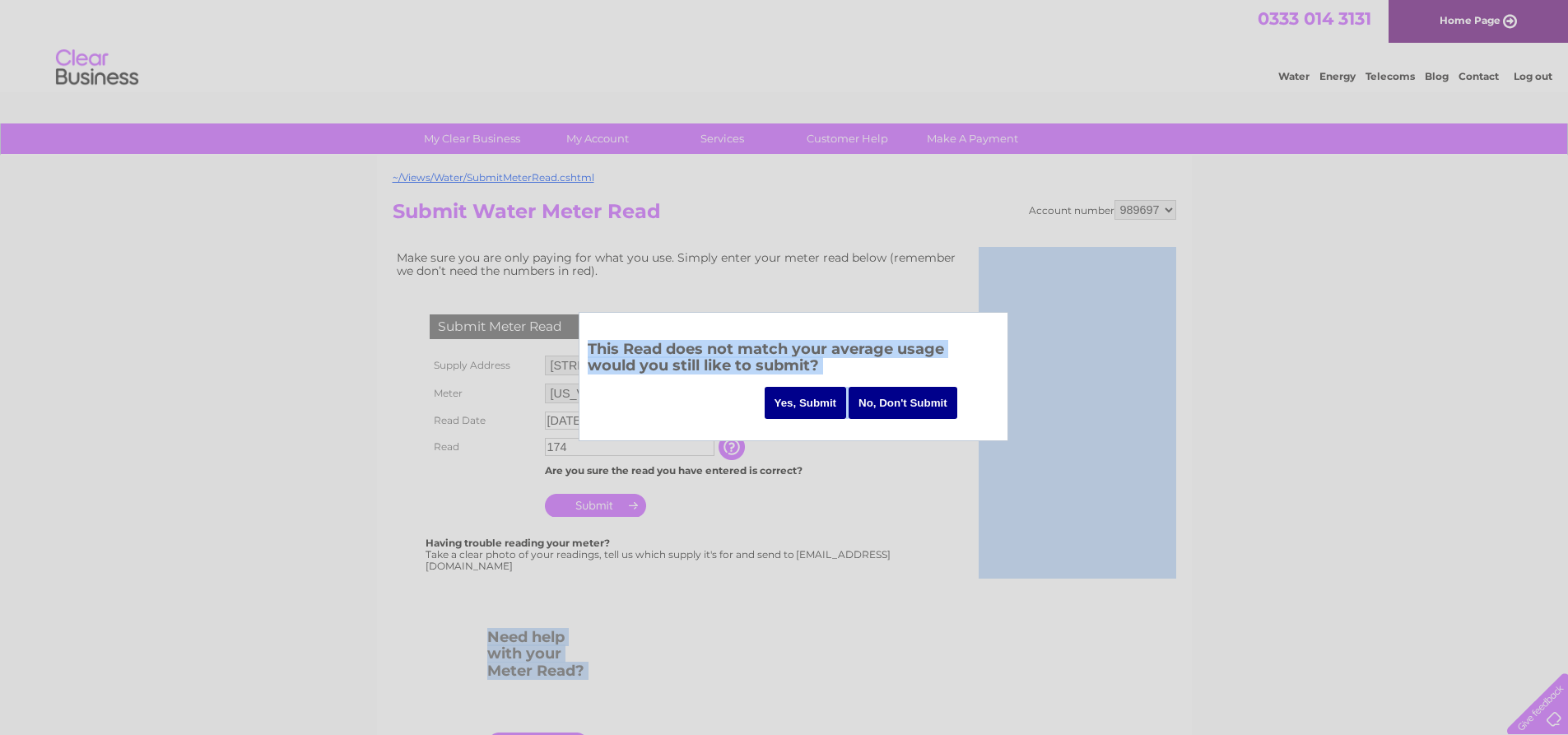
drag, startPoint x: 965, startPoint y: 331, endPoint x: 1017, endPoint y: 556, distance: 230.9
click at [1017, 556] on body "My Clear Business Login Details My Details My Preferences Link Account My Accou…" at bounding box center [784, 557] width 1568 height 1114
click at [893, 397] on input "No, Don't Submit" at bounding box center [903, 403] width 109 height 32
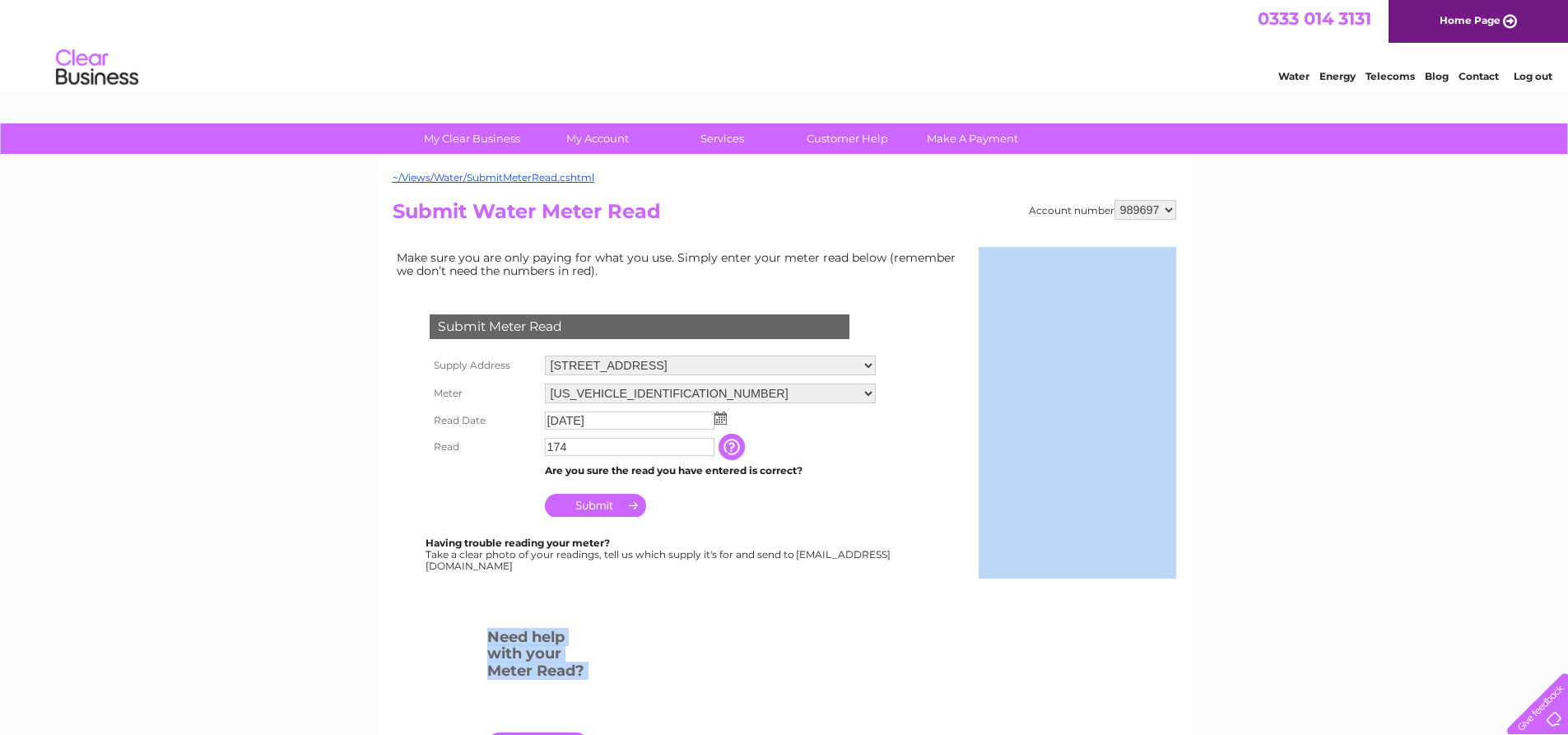
click at [607, 506] on input "Submit" at bounding box center [595, 505] width 101 height 23
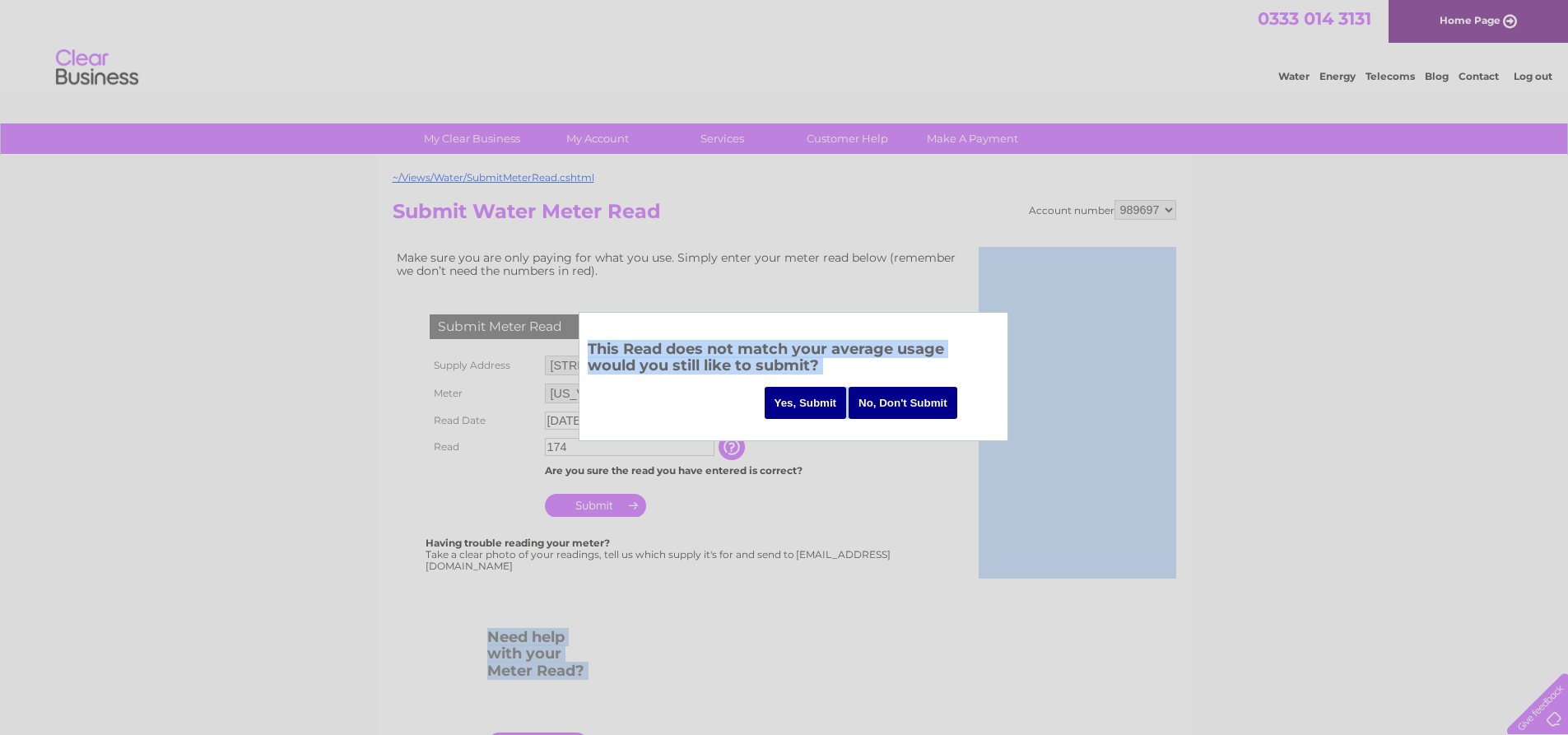
click at [804, 400] on input "Yes, Submit" at bounding box center [805, 403] width 82 height 32
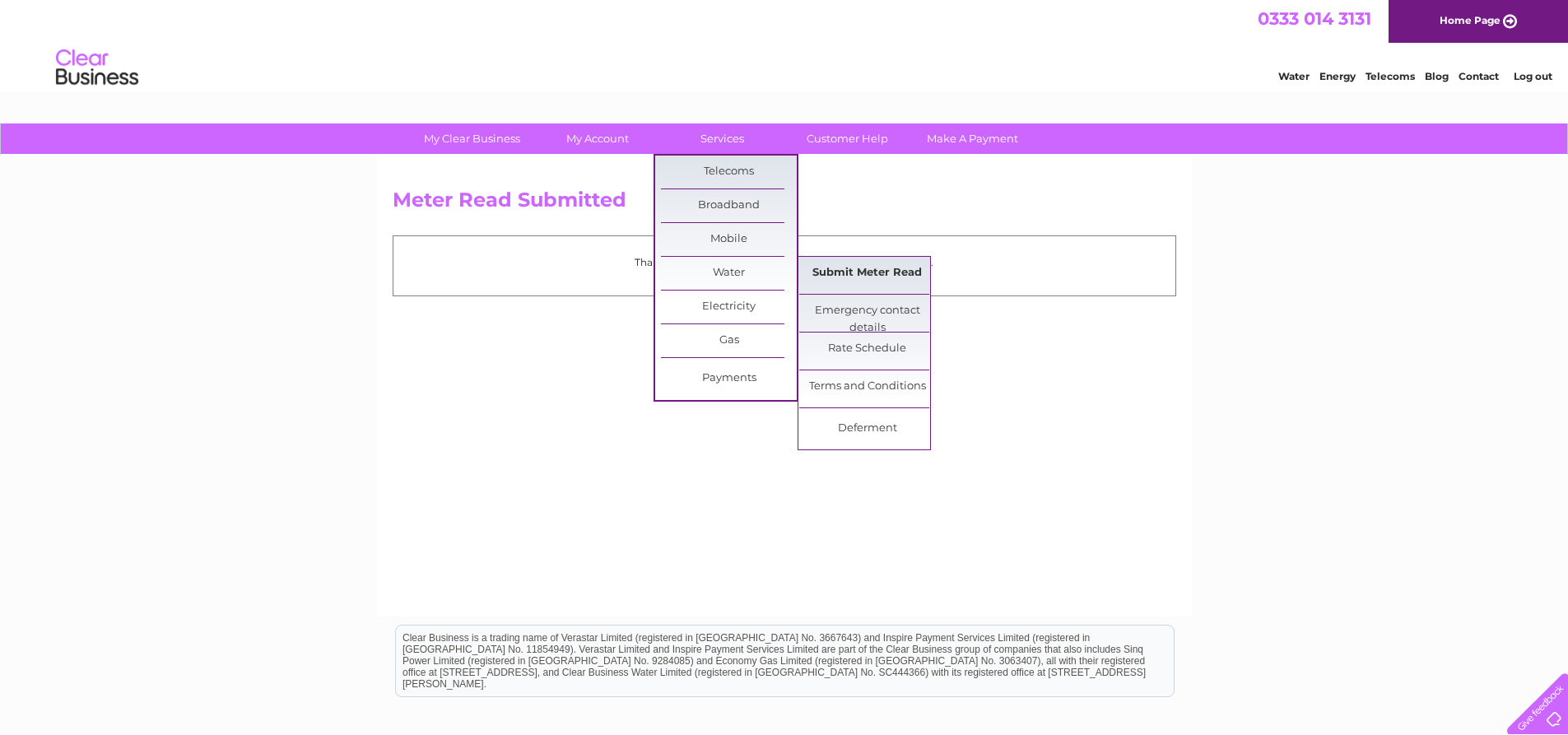
click at [845, 266] on link "Submit Meter Read" at bounding box center [867, 273] width 136 height 33
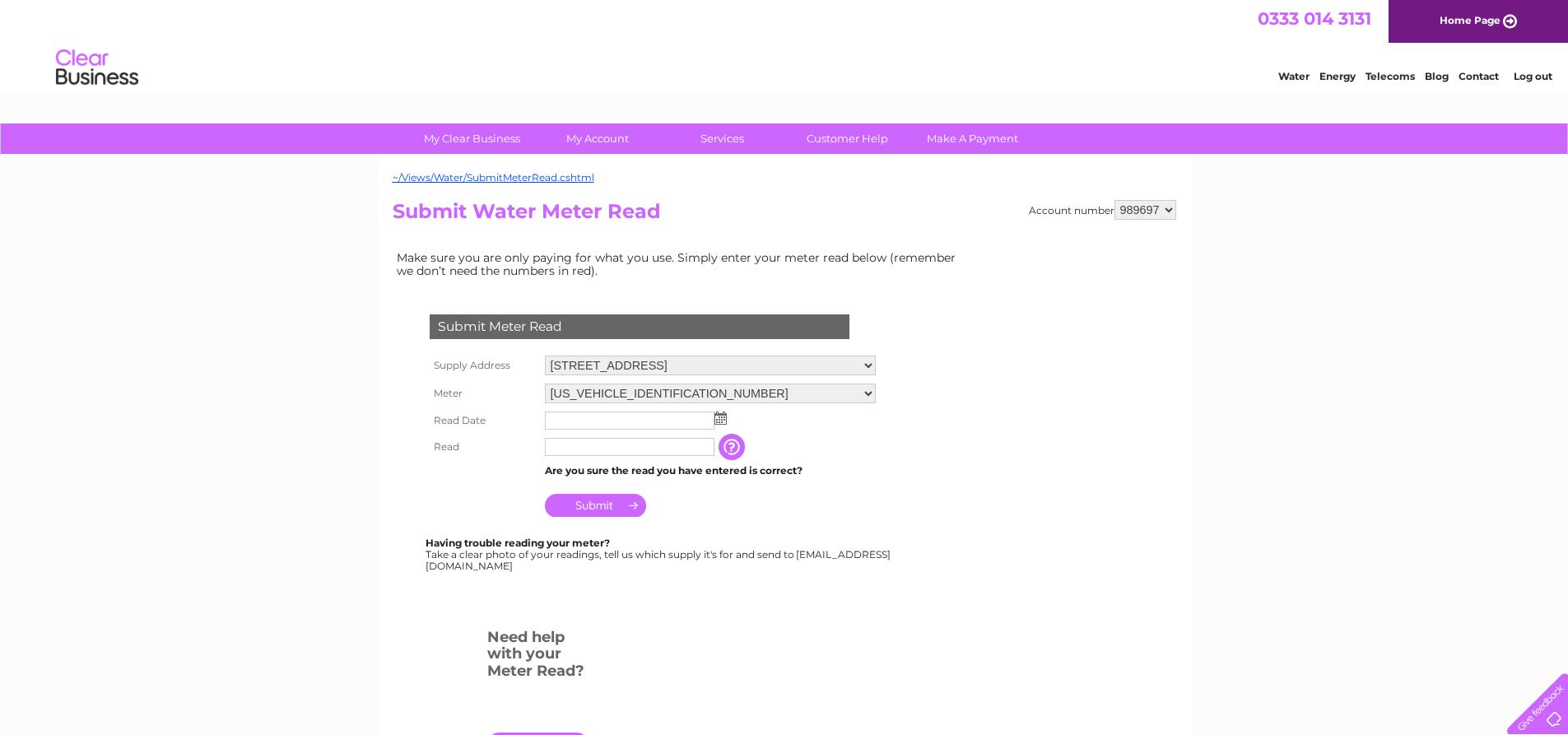
click at [876, 363] on select "[STREET_ADDRESS] [STREET_ADDRESS][PERSON_NAME] 2-4 [STREET_ADDRESS] 3XS [STREET…" at bounding box center [709, 365] width 330 height 20
click at [779, 359] on select "[STREET_ADDRESS] [STREET_ADDRESS][PERSON_NAME] 2-4 [STREET_ADDRESS] 3XS [STREET…" at bounding box center [709, 366] width 330 height 21
click at [1171, 211] on select "989697" at bounding box center [1145, 209] width 62 height 20
click at [1114, 200] on select "989697" at bounding box center [1145, 209] width 62 height 20
click at [876, 364] on select "[STREET_ADDRESS] [STREET_ADDRESS][PERSON_NAME] 2-4 [STREET_ADDRESS] 3XS [STREET…" at bounding box center [709, 366] width 330 height 21
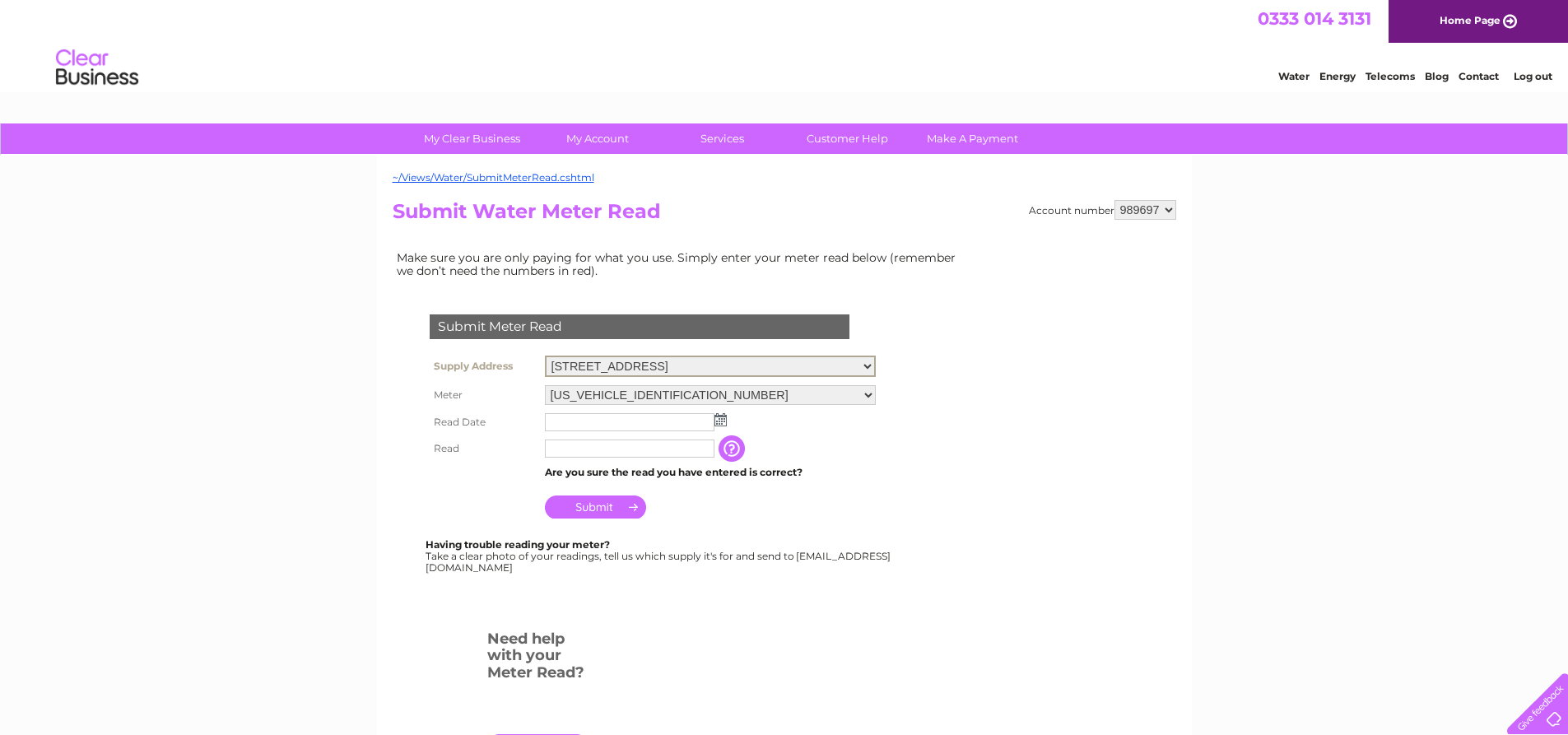
select select "530321"
click at [544, 356] on select "[STREET_ADDRESS] [STREET_ADDRESS][PERSON_NAME] 2-4 [STREET_ADDRESS] 3XS [STREET…" at bounding box center [709, 366] width 330 height 21
click at [722, 419] on img at bounding box center [720, 418] width 13 height 14
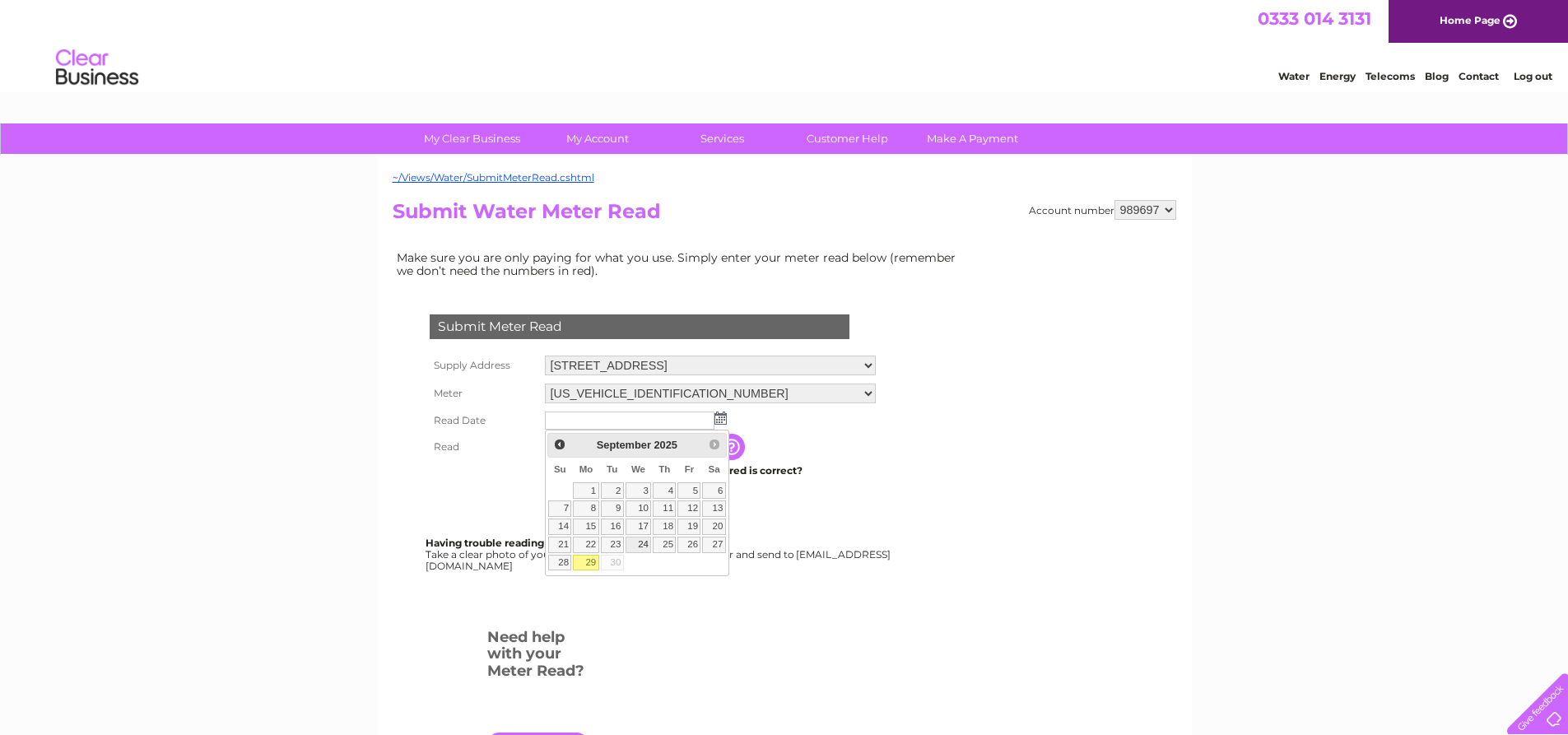
click at [640, 537] on link "24" at bounding box center [638, 545] width 26 height 16
type input "2025/09/24"
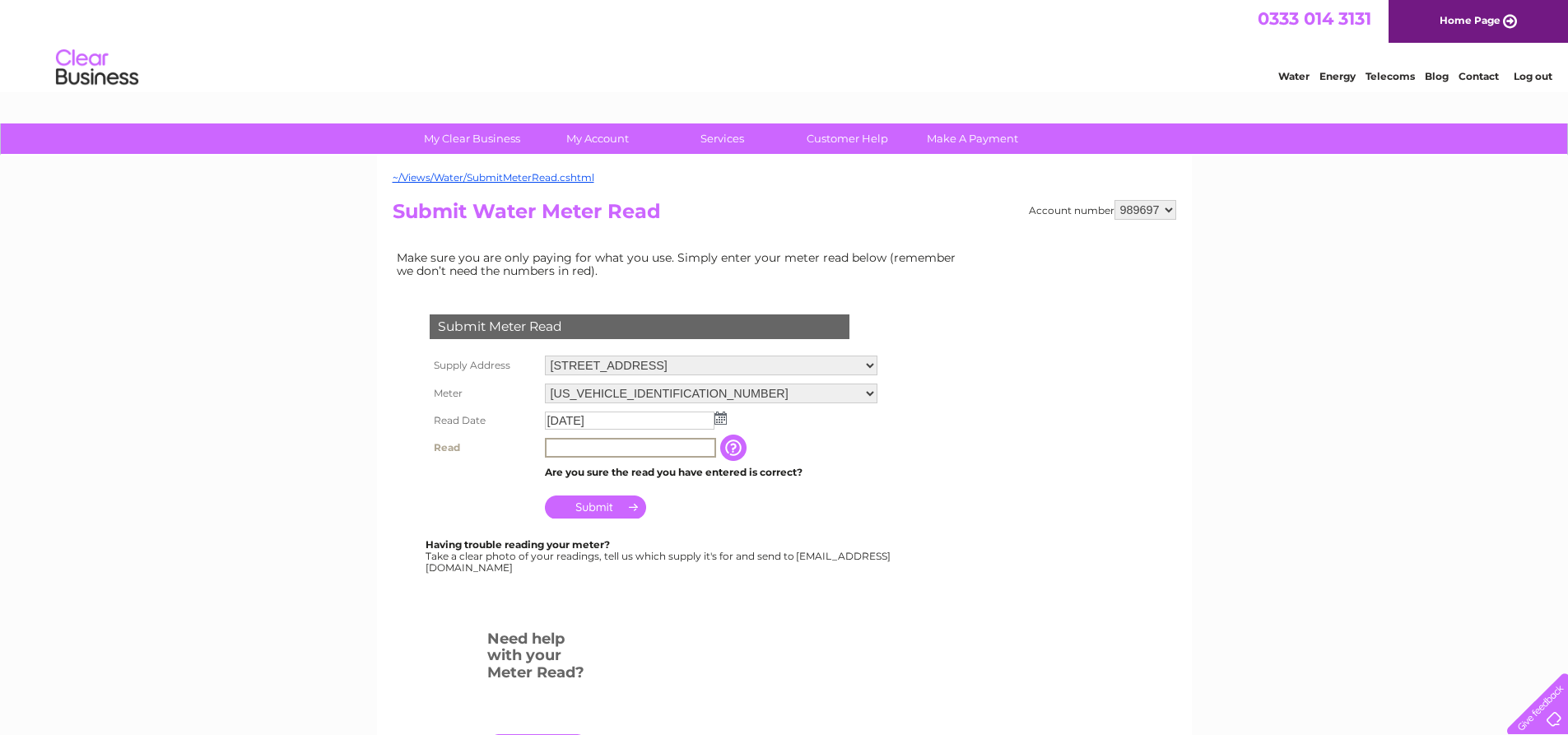
click at [568, 449] on input "text" at bounding box center [630, 447] width 172 height 20
click at [876, 364] on select "37 Carlyle Avenue, Hillington Park, Glasgow, G52 4XX 48 Kelvin Avenue, Hillingt…" at bounding box center [709, 366] width 330 height 21
click at [544, 356] on select "37 Carlyle Avenue, Hillington Park, Glasgow, G52 4XX 48 Kelvin Avenue, Hillingt…" at bounding box center [709, 366] width 330 height 21
click at [876, 394] on select "06ELSTER06A260508 06KENT-X09A018777" at bounding box center [709, 394] width 330 height 21
select select "400427"
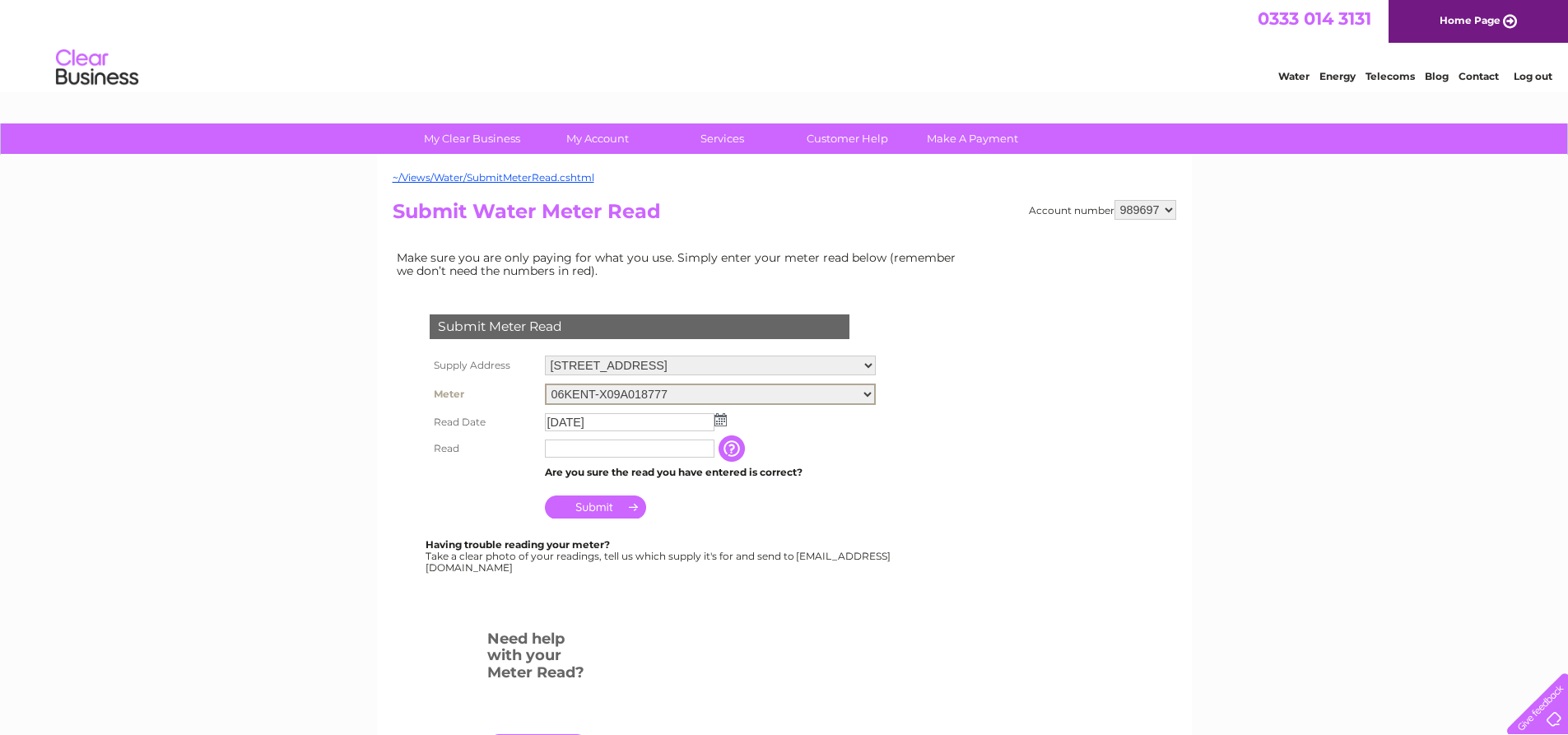
click at [544, 384] on select "06ELSTER06A260508 06KENT-X09A018777" at bounding box center [709, 394] width 330 height 21
click at [548, 415] on input "text" at bounding box center [630, 421] width 172 height 20
click at [727, 421] on td at bounding box center [710, 421] width 339 height 26
click at [720, 421] on img at bounding box center [720, 418] width 13 height 14
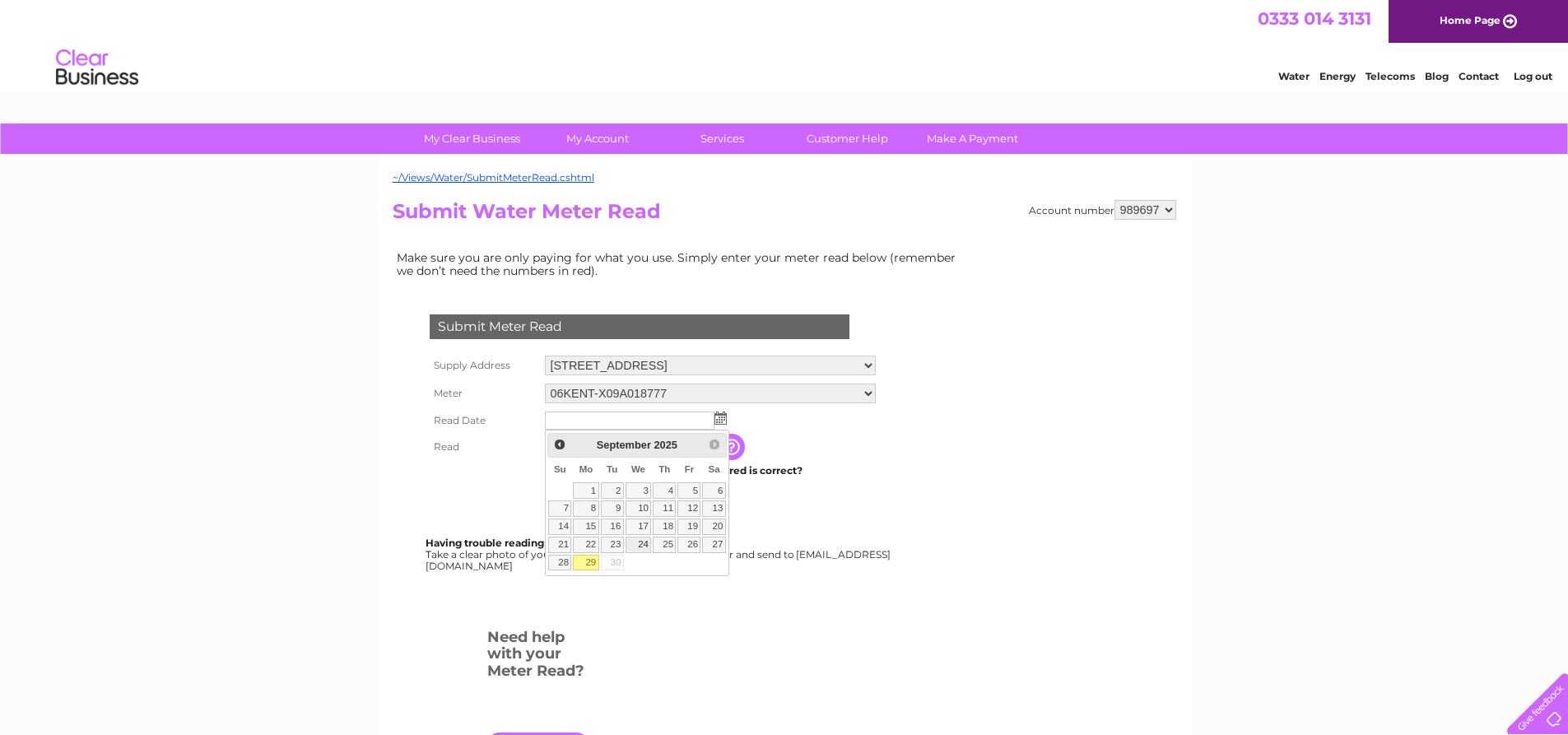
click at [635, 543] on link "24" at bounding box center [638, 545] width 26 height 16
type input "[DATE]"
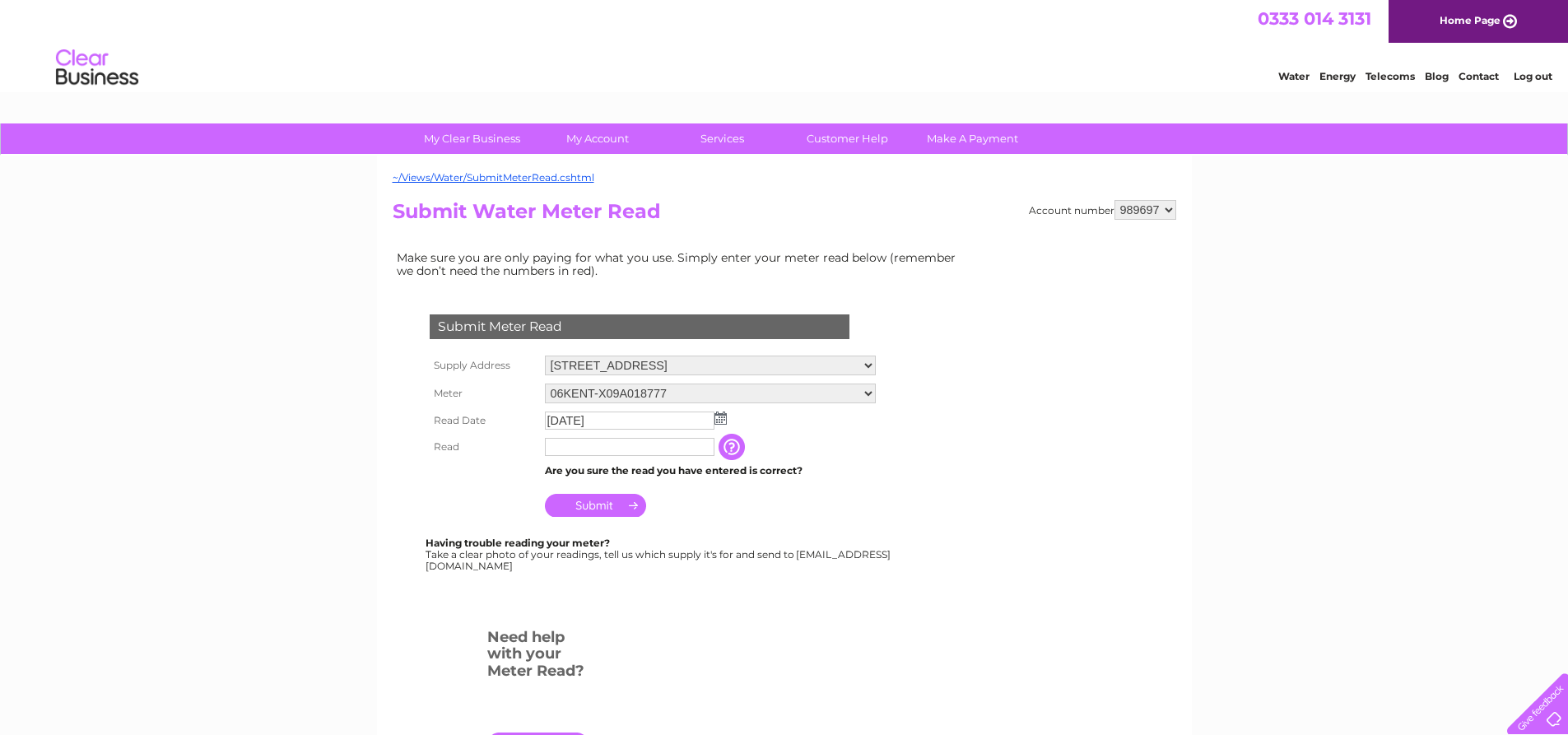
click at [853, 458] on td "The reading you have just taken from your water meter. Our records indicate you…" at bounding box center [814, 447] width 132 height 26
click at [561, 446] on input "text" at bounding box center [630, 447] width 172 height 20
click at [566, 445] on input "text" at bounding box center [630, 447] width 172 height 20
type input "589"
click at [598, 502] on input "Submit" at bounding box center [595, 505] width 101 height 23
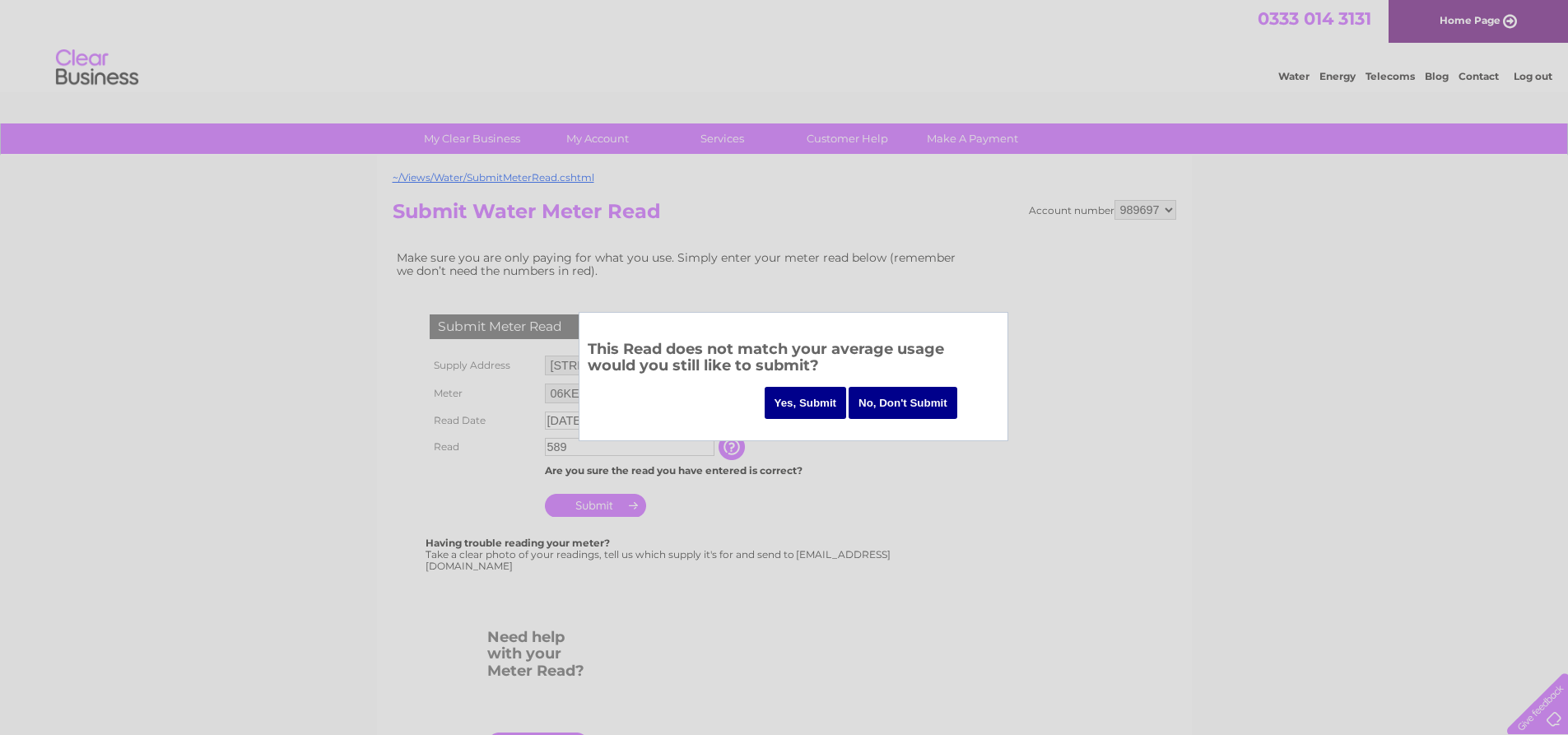
click at [817, 403] on input "Yes, Submit" at bounding box center [805, 403] width 82 height 32
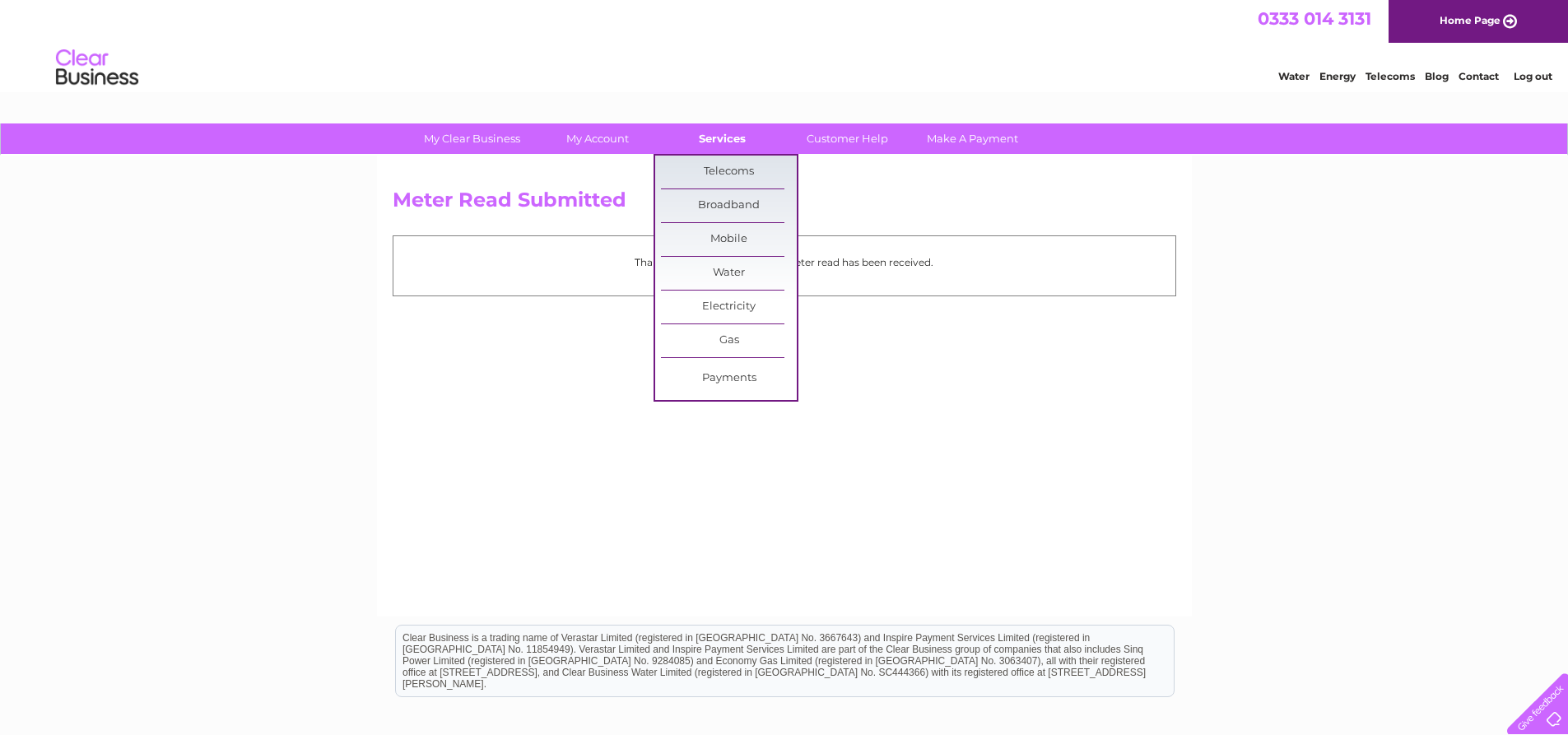
click at [717, 144] on link "Services" at bounding box center [722, 139] width 136 height 31
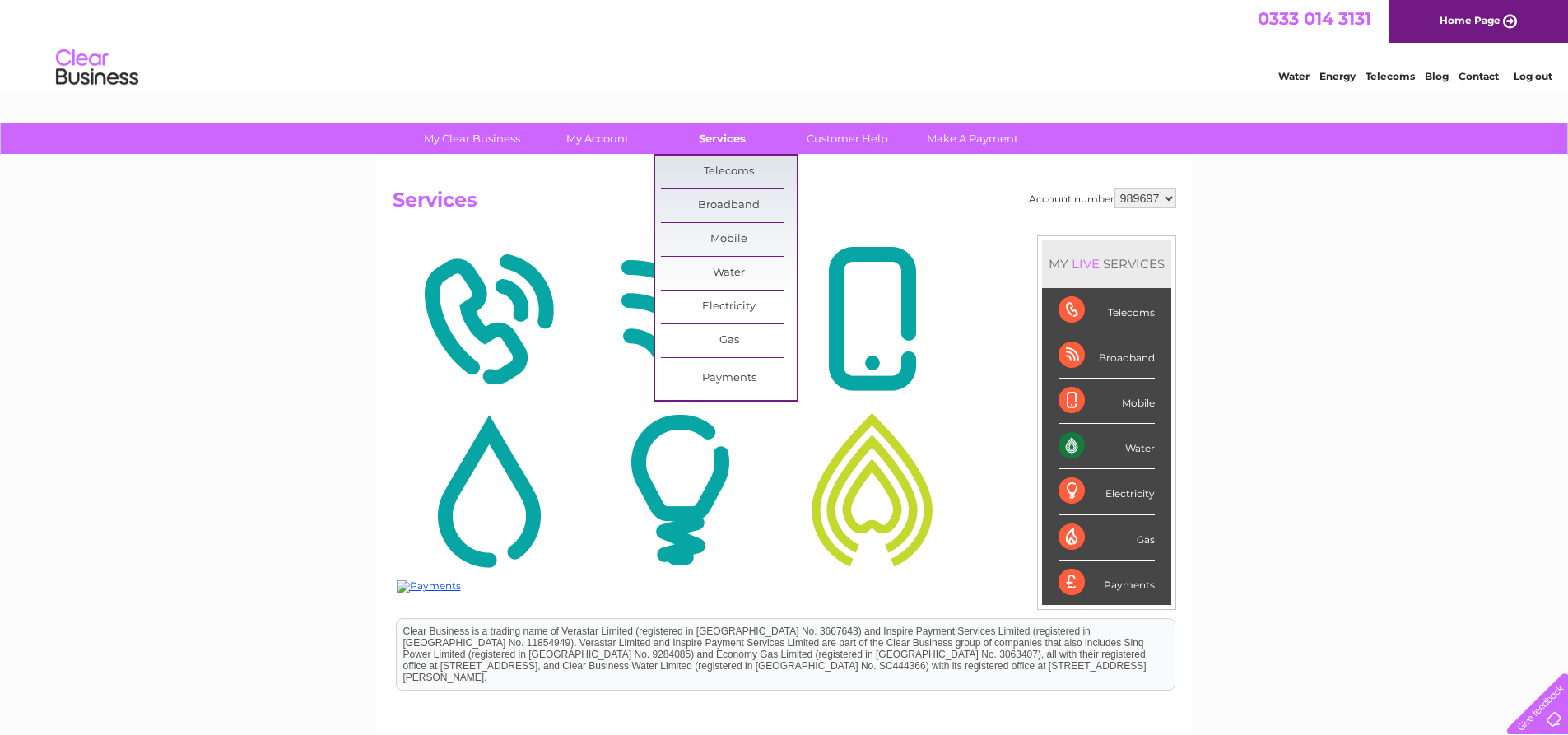
click at [719, 145] on link "Services" at bounding box center [722, 139] width 136 height 31
click at [720, 141] on link "Services" at bounding box center [722, 139] width 136 height 31
click at [719, 143] on link "Services" at bounding box center [722, 139] width 136 height 31
drag, startPoint x: 721, startPoint y: 145, endPoint x: 720, endPoint y: 174, distance: 29.0
click at [721, 145] on link "Services" at bounding box center [722, 139] width 136 height 31
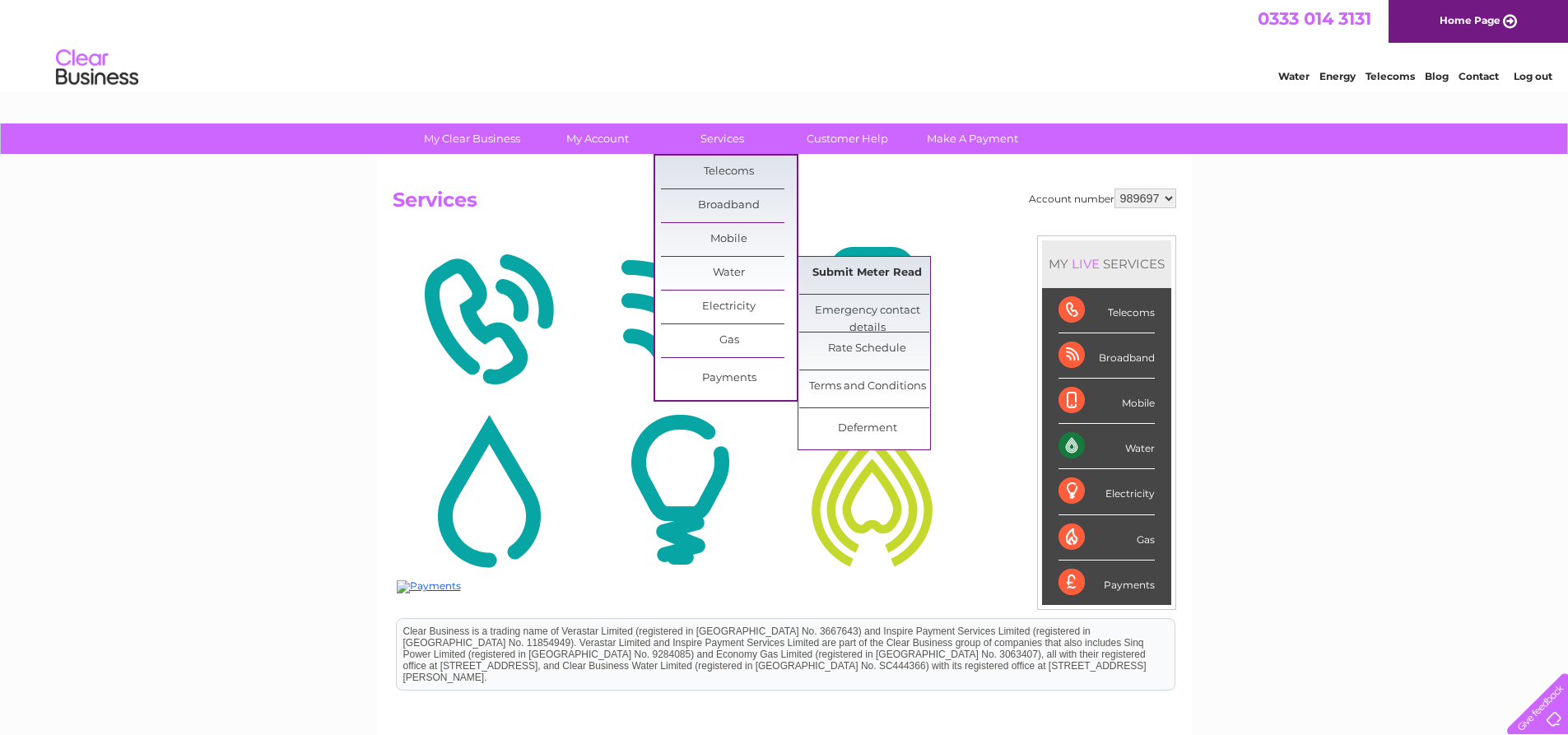
click at [871, 284] on link "Submit Meter Read" at bounding box center [867, 273] width 136 height 33
